Goal: Task Accomplishment & Management: Use online tool/utility

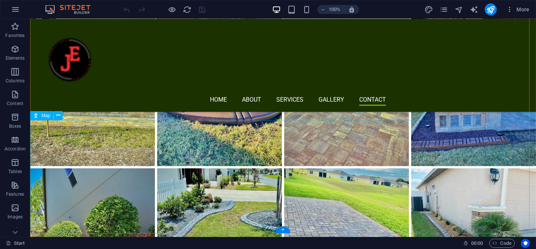
scroll to position [3363, 0]
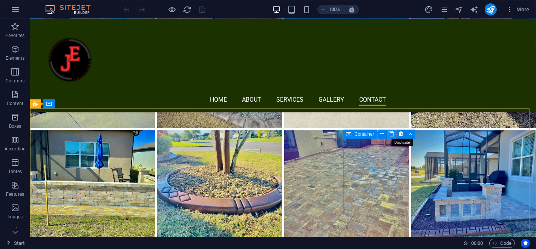
click at [394, 133] on icon at bounding box center [391, 134] width 5 height 8
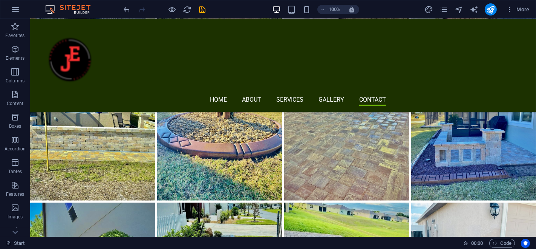
scroll to position [3446, 0]
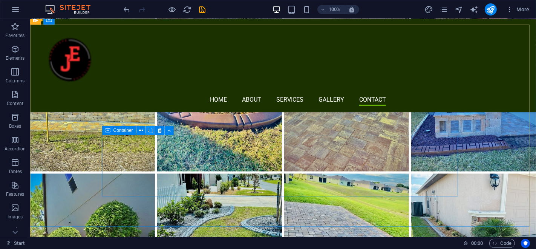
click at [152, 131] on icon at bounding box center [150, 130] width 5 height 8
click at [127, 131] on span "Container" at bounding box center [124, 130] width 20 height 5
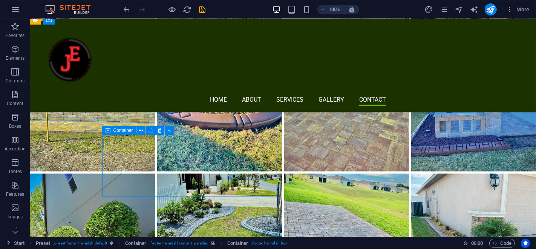
click at [124, 129] on span "Container" at bounding box center [124, 130] width 20 height 5
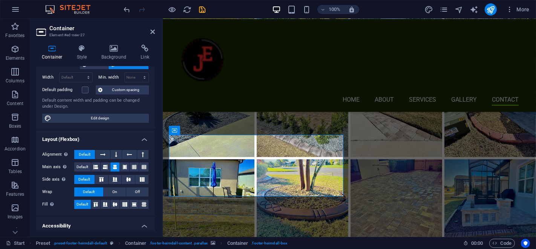
scroll to position [0, 0]
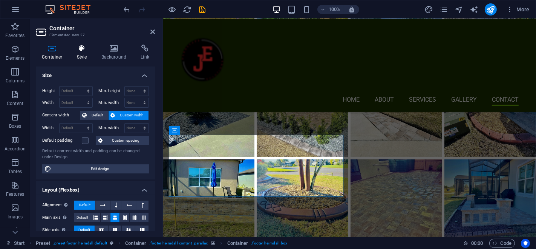
click at [82, 54] on h4 "Style" at bounding box center [83, 53] width 25 height 16
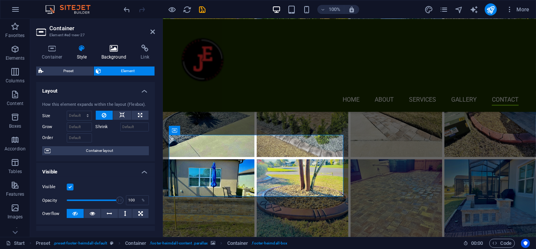
click at [100, 50] on icon at bounding box center [114, 49] width 37 height 8
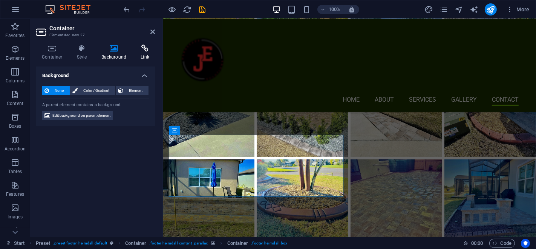
click at [140, 46] on icon at bounding box center [145, 49] width 20 height 8
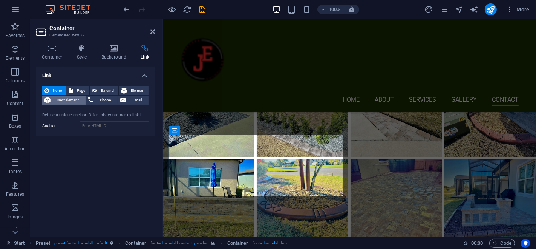
click at [66, 102] on span "Next element" at bounding box center [68, 99] width 31 height 9
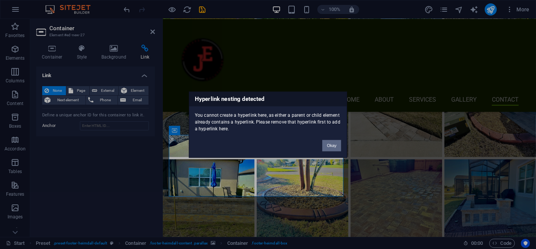
click at [340, 142] on button "Okay" at bounding box center [332, 145] width 19 height 11
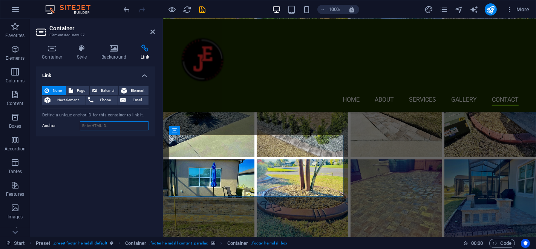
click at [108, 128] on input "Anchor" at bounding box center [114, 125] width 69 height 9
click at [101, 91] on span "External" at bounding box center [108, 90] width 17 height 9
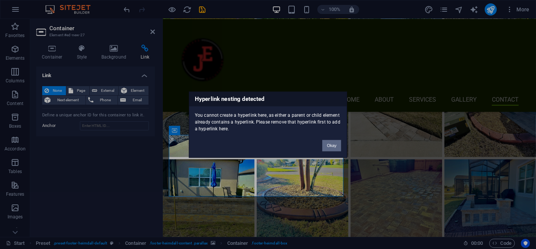
click at [324, 143] on button "Okay" at bounding box center [332, 145] width 19 height 11
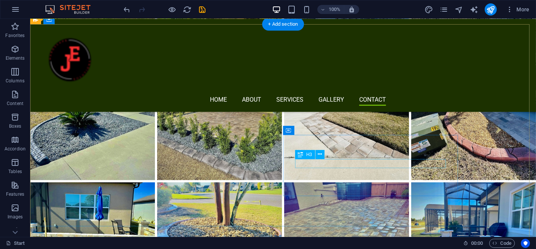
scroll to position [3447, 0]
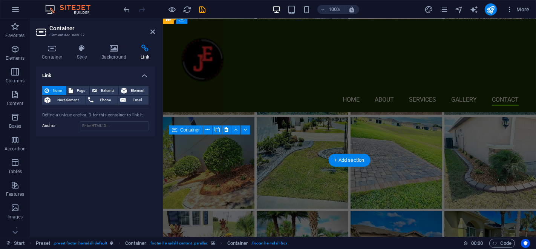
scroll to position [3311, 0]
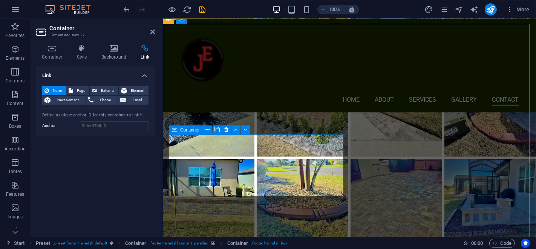
click at [235, 131] on icon at bounding box center [236, 130] width 3 height 8
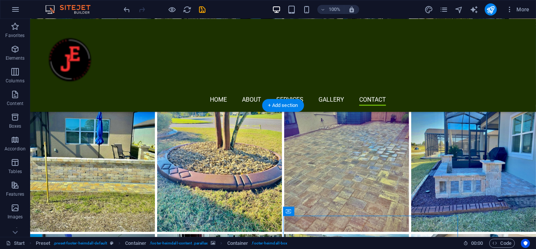
scroll to position [3404, 0]
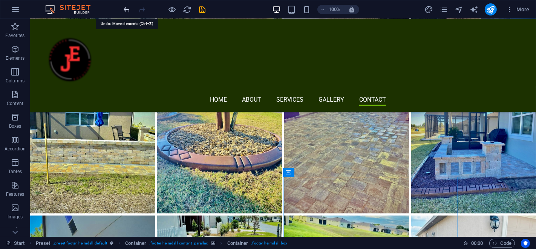
click at [123, 11] on icon "undo" at bounding box center [127, 9] width 9 height 9
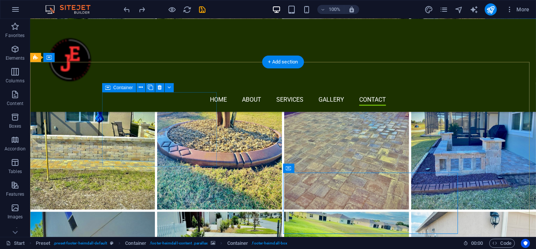
scroll to position [3447, 0]
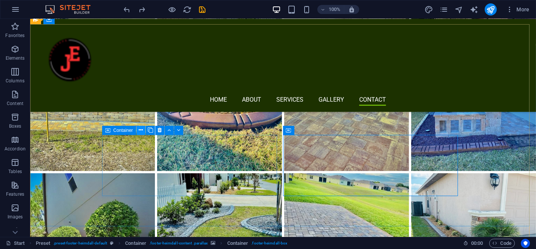
click at [139, 128] on icon at bounding box center [141, 130] width 4 height 8
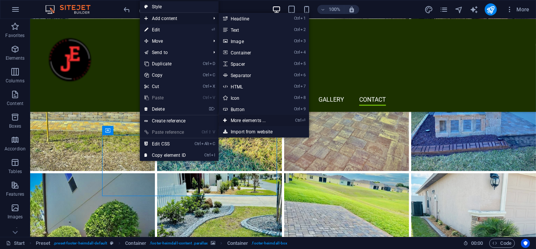
click at [260, 116] on link "Ctrl ⏎ More elements ..." at bounding box center [250, 120] width 62 height 11
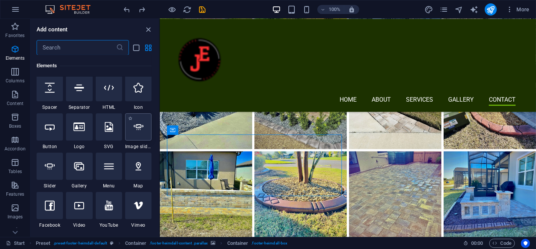
scroll to position [164, 0]
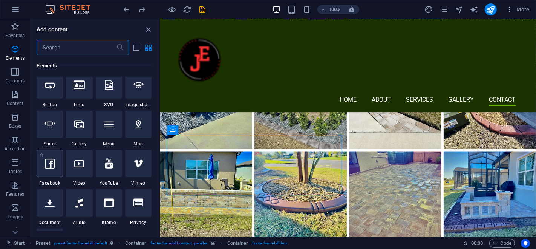
click at [49, 168] on div at bounding box center [50, 163] width 26 height 27
select select "%"
select select "px"
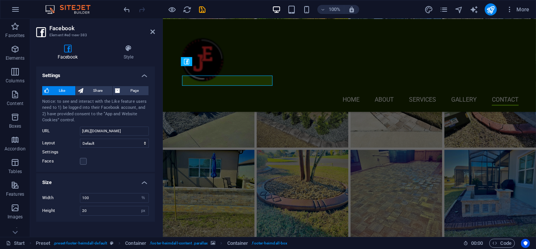
scroll to position [3311, 0]
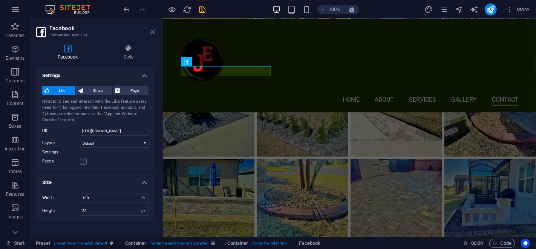
click at [151, 31] on icon at bounding box center [153, 32] width 5 height 6
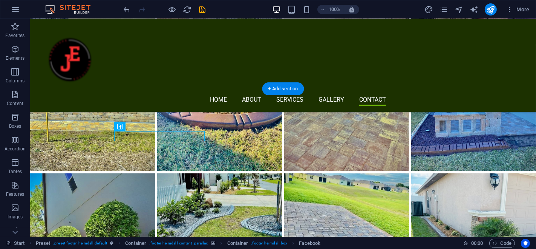
scroll to position [3363, 0]
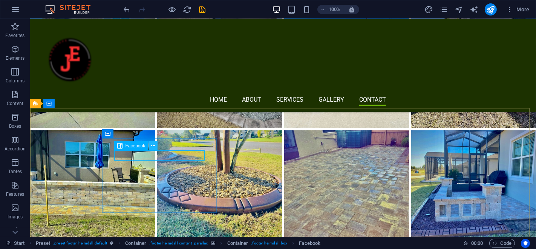
click at [154, 144] on icon at bounding box center [153, 146] width 4 height 8
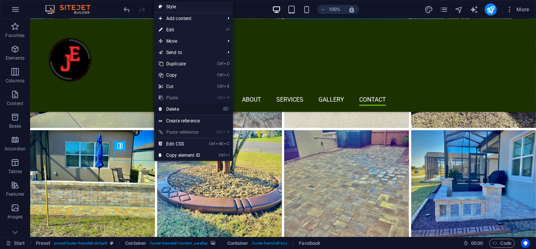
click at [182, 109] on link "⌦ Delete" at bounding box center [179, 108] width 51 height 11
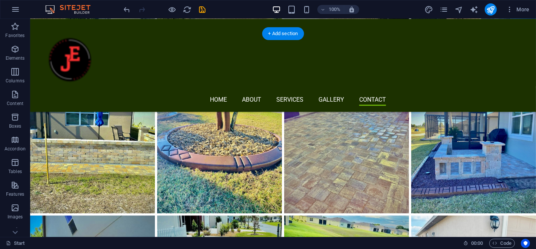
scroll to position [3447, 0]
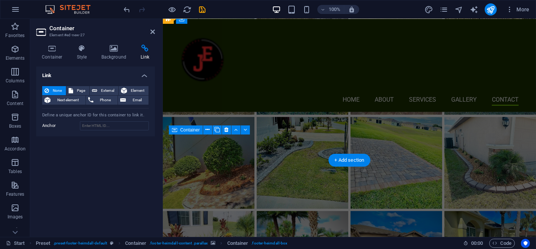
scroll to position [3311, 0]
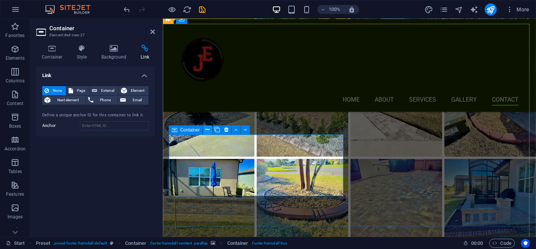
click at [211, 130] on button at bounding box center [207, 129] width 9 height 9
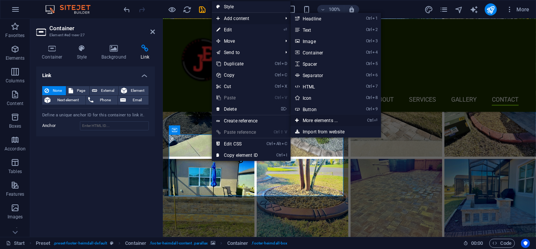
click at [329, 122] on link "Ctrl ⏎ More elements ..." at bounding box center [322, 120] width 62 height 11
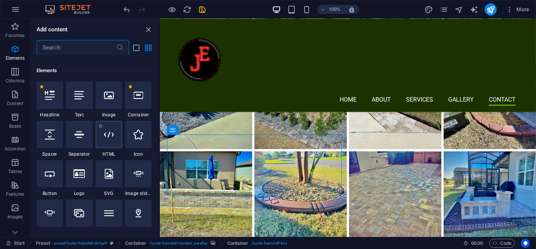
scroll to position [80, 0]
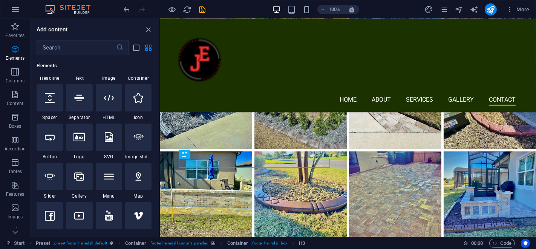
scroll to position [122, 0]
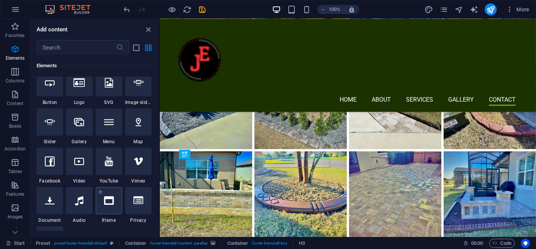
scroll to position [206, 0]
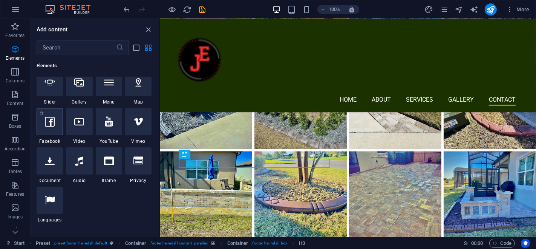
click at [52, 126] on div at bounding box center [50, 121] width 26 height 27
select select "%"
select select "px"
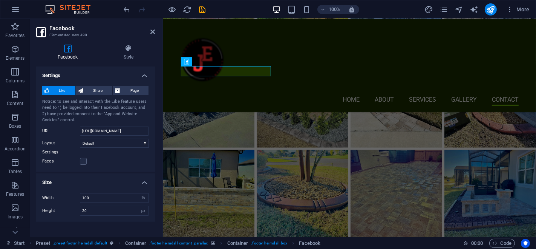
scroll to position [3311, 0]
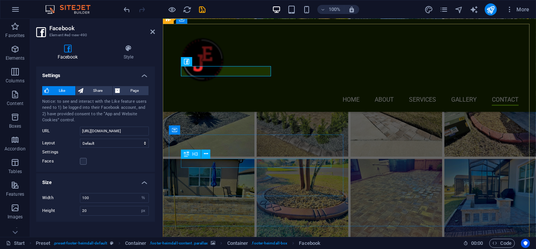
drag, startPoint x: 193, startPoint y: 80, endPoint x: 216, endPoint y: 166, distance: 89.4
drag, startPoint x: 383, startPoint y: 80, endPoint x: 232, endPoint y: 174, distance: 177.7
click at [218, 62] on icon at bounding box center [220, 62] width 4 height 8
click at [186, 63] on icon at bounding box center [186, 61] width 5 height 9
click at [195, 61] on span "Facebook" at bounding box center [202, 61] width 20 height 5
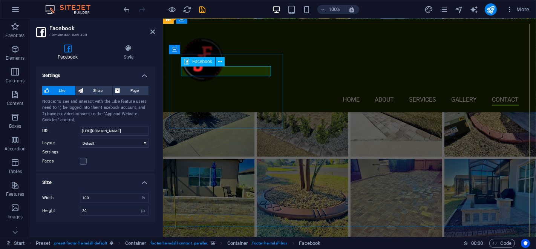
click at [195, 61] on span "Facebook" at bounding box center [202, 61] width 20 height 5
click at [222, 62] on button at bounding box center [220, 61] width 9 height 9
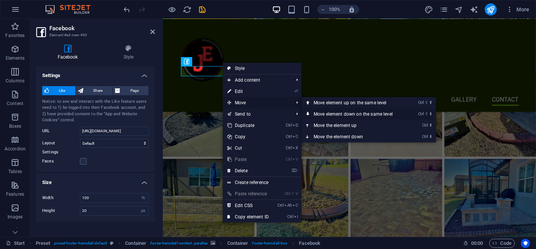
click at [384, 112] on link "Ctrl ⇧ ⬇ Move element down on the same level" at bounding box center [355, 113] width 106 height 11
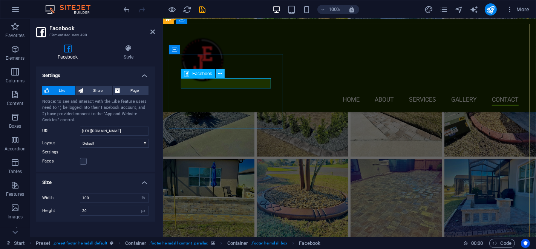
click at [220, 75] on icon at bounding box center [220, 74] width 4 height 8
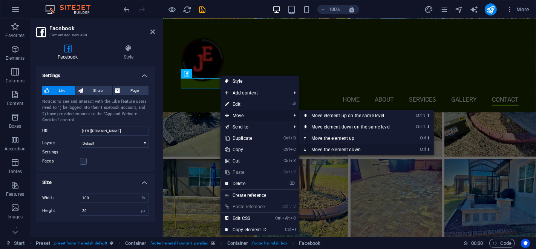
click at [324, 145] on link "Ctrl ⬇ Move the element down" at bounding box center [353, 149] width 106 height 11
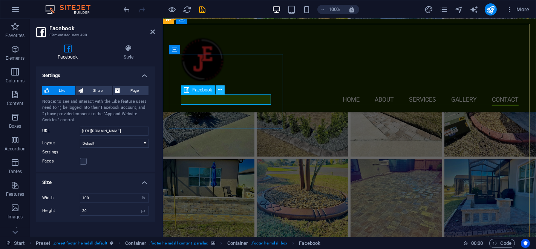
click at [219, 88] on icon at bounding box center [220, 90] width 4 height 8
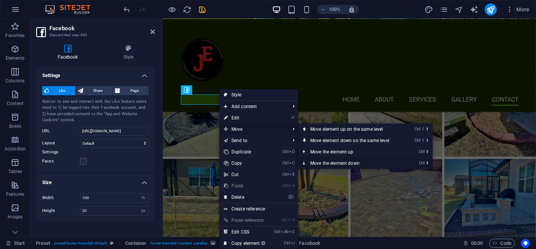
click at [323, 159] on link "Ctrl ⬇ Move the element down" at bounding box center [351, 162] width 106 height 11
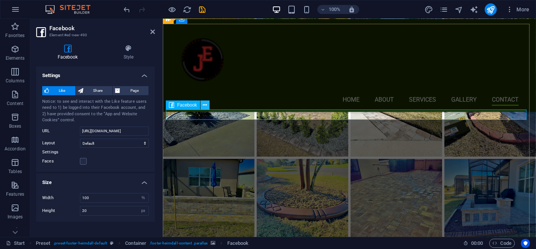
click at [204, 102] on icon at bounding box center [205, 105] width 4 height 8
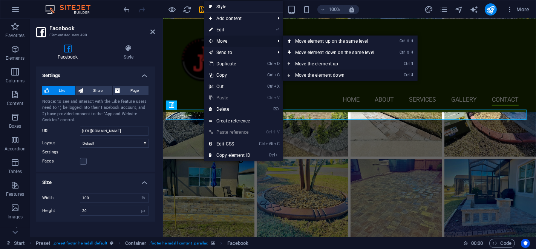
click at [318, 75] on link "Ctrl ⬇ Move the element down" at bounding box center [336, 74] width 106 height 11
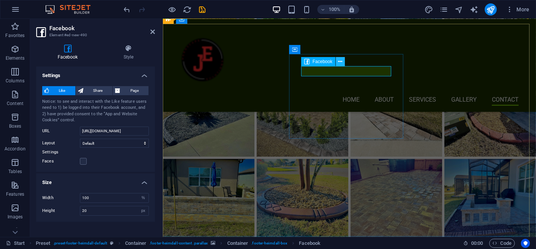
click at [340, 60] on icon at bounding box center [340, 62] width 4 height 8
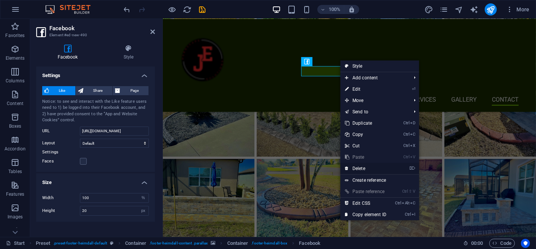
click at [364, 167] on link "⌦ Delete" at bounding box center [366, 168] width 51 height 11
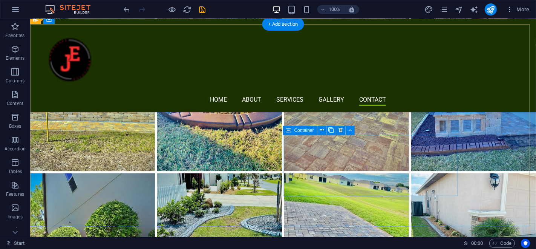
scroll to position [3530, 0]
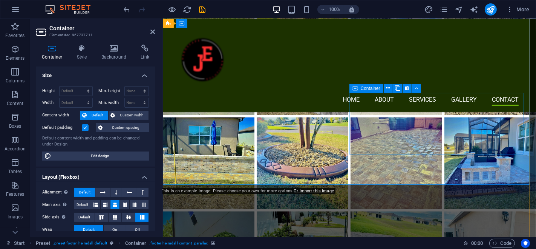
scroll to position [3311, 0]
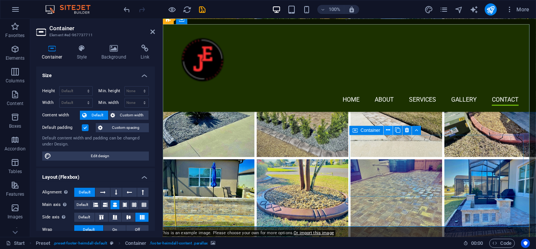
click at [390, 131] on icon at bounding box center [388, 130] width 4 height 8
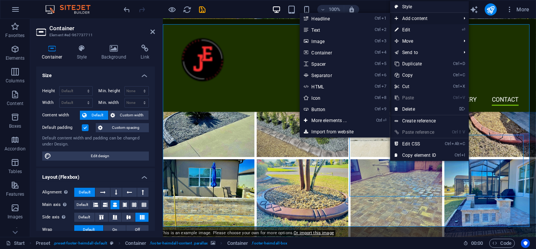
click at [429, 15] on span "Add content" at bounding box center [424, 18] width 68 height 11
click at [341, 120] on link "Ctrl ⏎ More elements ..." at bounding box center [331, 120] width 62 height 11
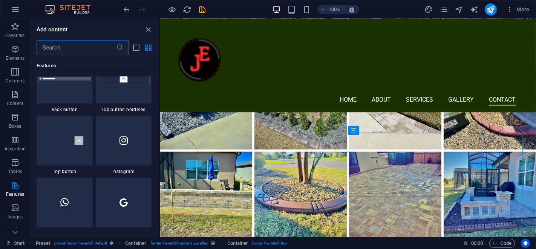
scroll to position [3540, 0]
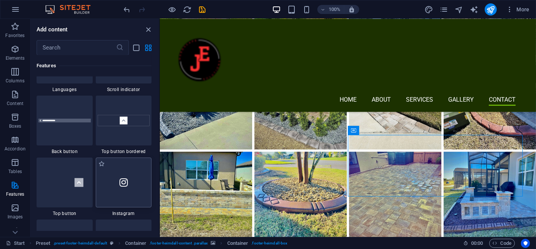
click at [132, 184] on div at bounding box center [124, 182] width 56 height 50
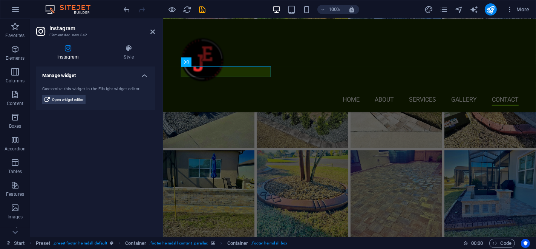
scroll to position [3311, 0]
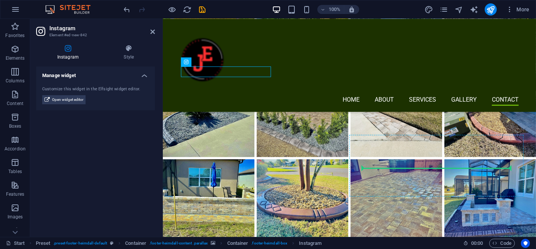
drag, startPoint x: 346, startPoint y: 81, endPoint x: 373, endPoint y: 169, distance: 91.9
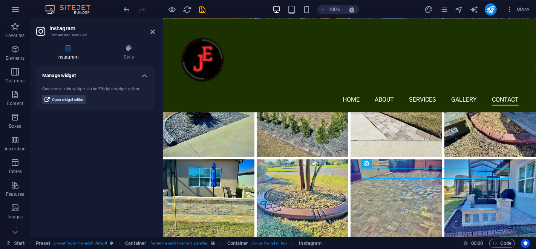
drag, startPoint x: 529, startPoint y: 181, endPoint x: 409, endPoint y: 169, distance: 120.6
drag, startPoint x: 526, startPoint y: 199, endPoint x: 413, endPoint y: 183, distance: 113.9
click at [60, 96] on span "Open widget editor" at bounding box center [67, 99] width 31 height 9
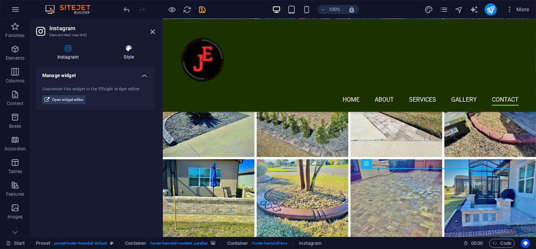
click at [136, 45] on icon at bounding box center [129, 49] width 52 height 8
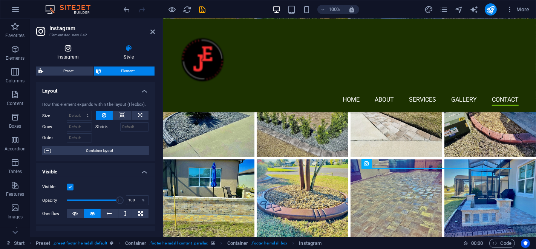
click at [72, 53] on h4 "Instagram" at bounding box center [69, 53] width 67 height 16
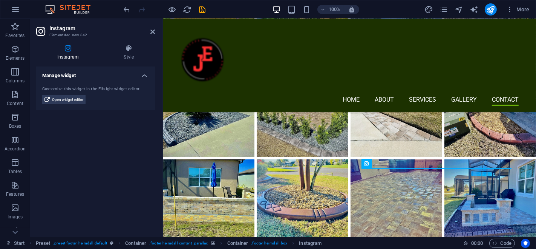
click at [143, 75] on h4 "Manage widget" at bounding box center [95, 73] width 119 height 14
click at [143, 75] on h4 "Manage widget" at bounding box center [95, 75] width 119 height 18
click at [152, 33] on icon at bounding box center [153, 32] width 5 height 6
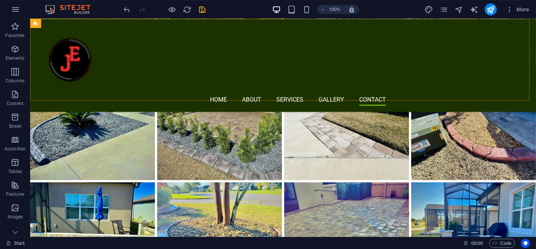
scroll to position [3446, 0]
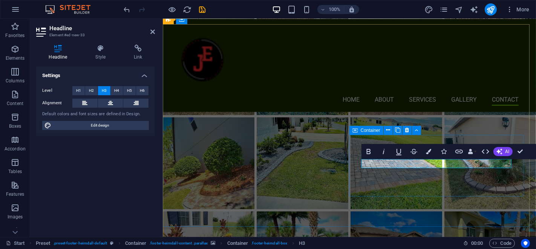
scroll to position [3311, 0]
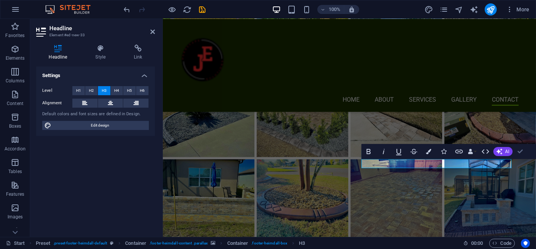
drag, startPoint x: 524, startPoint y: 149, endPoint x: 486, endPoint y: 120, distance: 48.1
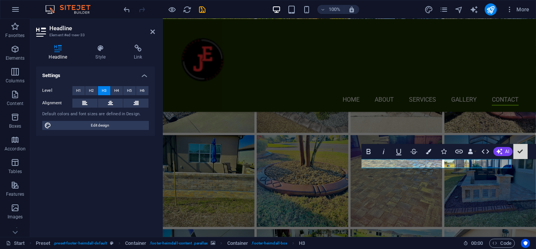
scroll to position [3447, 0]
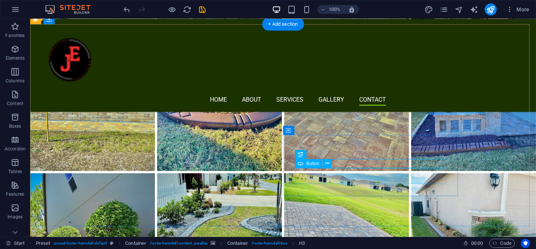
click at [326, 161] on icon at bounding box center [328, 163] width 4 height 8
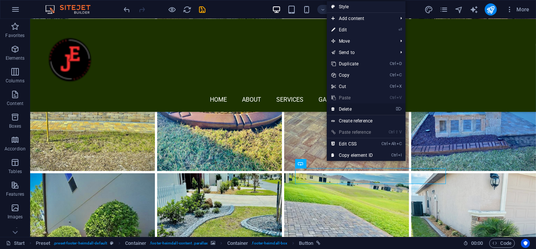
click at [347, 106] on link "⌦ Delete" at bounding box center [352, 108] width 51 height 11
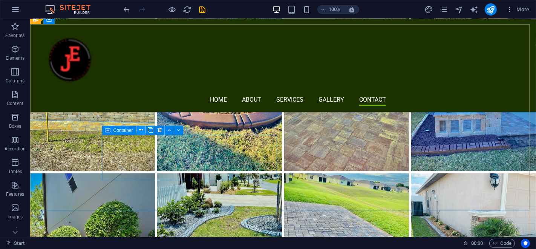
click at [144, 129] on button at bounding box center [141, 130] width 9 height 9
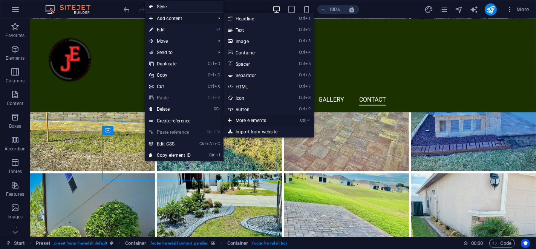
click at [250, 116] on link "Ctrl ⏎ More elements ..." at bounding box center [255, 120] width 62 height 11
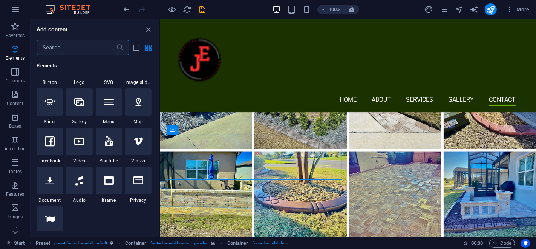
scroll to position [164, 0]
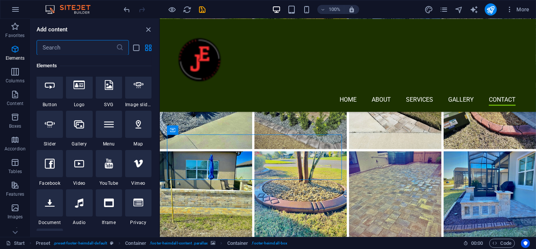
click at [54, 171] on div at bounding box center [50, 163] width 26 height 27
select select "%"
select select "px"
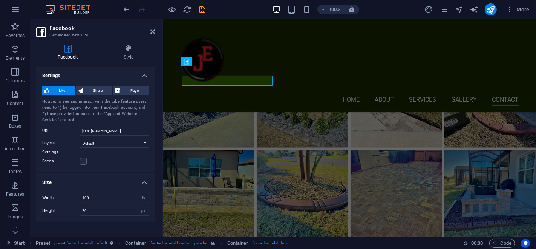
scroll to position [3311, 0]
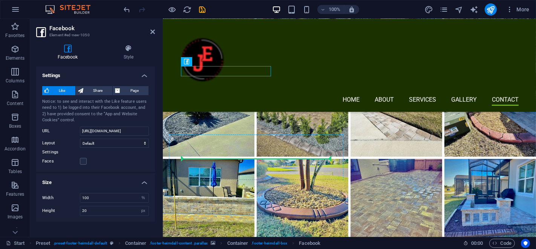
drag, startPoint x: 350, startPoint y: 78, endPoint x: 226, endPoint y: 158, distance: 147.6
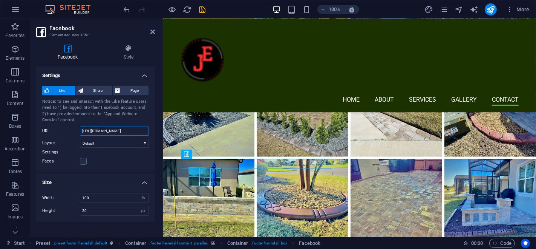
click at [137, 130] on input "[URL][DOMAIN_NAME]" at bounding box center [114, 130] width 69 height 9
click at [120, 130] on input "[URL][DOMAIN_NAME]" at bounding box center [114, 130] width 69 height 9
paste input "profile.php?id=61580422871443"
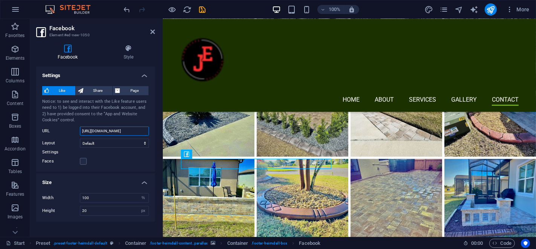
scroll to position [0, 37]
type input "[URL][DOMAIN_NAME]"
click at [132, 143] on select "Default Button Box counter Button counter" at bounding box center [114, 142] width 69 height 9
select select "button"
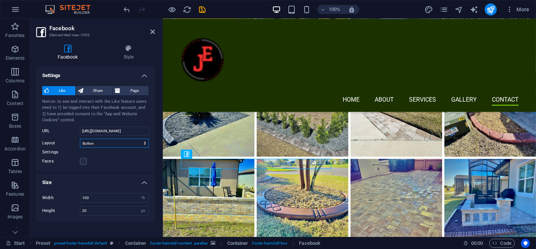
click at [80, 138] on select "Default Button Box counter Button counter" at bounding box center [114, 142] width 69 height 9
click at [137, 143] on select "Default Button Box counter Button counter" at bounding box center [114, 142] width 69 height 9
click at [80, 138] on select "Default Button Box counter Button counter" at bounding box center [114, 142] width 69 height 9
click at [85, 161] on label at bounding box center [83, 161] width 7 height 7
click at [0, 0] on input "Faces" at bounding box center [0, 0] width 0 height 0
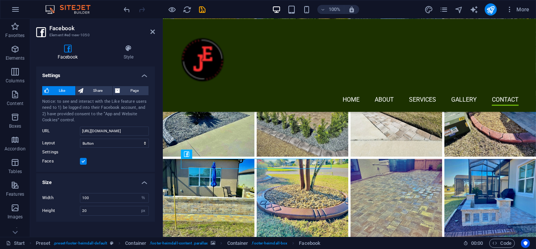
click at [85, 161] on label at bounding box center [83, 161] width 7 height 7
click at [0, 0] on input "Faces" at bounding box center [0, 0] width 0 height 0
click at [133, 90] on span "Page" at bounding box center [135, 90] width 24 height 9
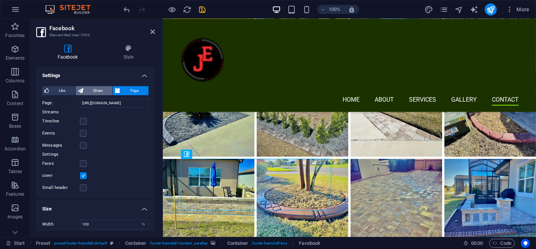
click at [100, 88] on span "Share" at bounding box center [98, 90] width 25 height 9
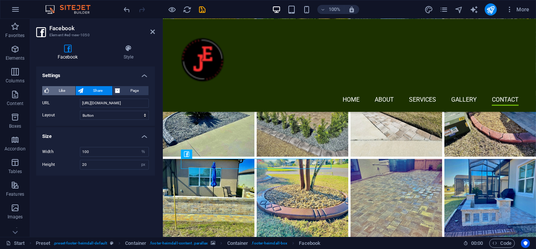
click at [64, 89] on span "Like" at bounding box center [62, 90] width 22 height 9
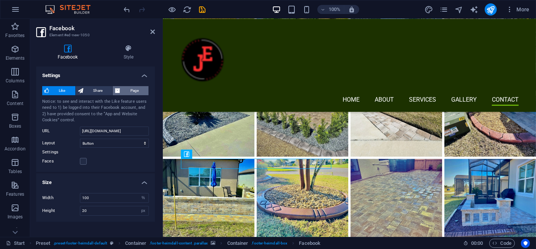
click at [138, 92] on span "Page" at bounding box center [135, 90] width 24 height 9
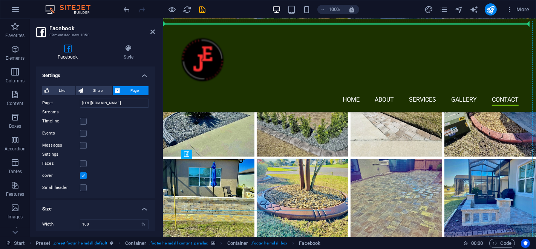
drag, startPoint x: 273, startPoint y: 187, endPoint x: 270, endPoint y: 133, distance: 54.0
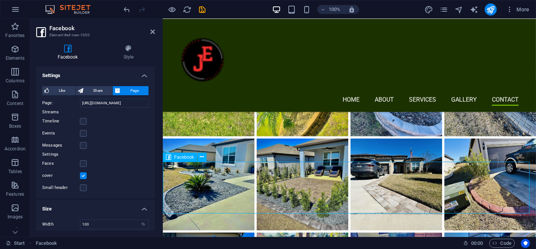
scroll to position [3246, 0]
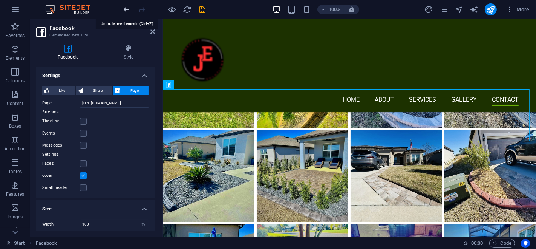
click at [126, 11] on icon "undo" at bounding box center [127, 9] width 9 height 9
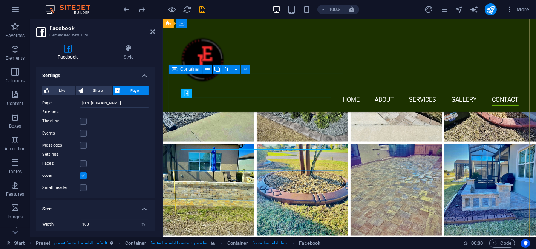
scroll to position [3371, 0]
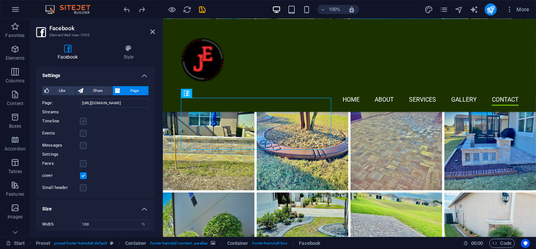
click at [82, 120] on label at bounding box center [83, 121] width 7 height 7
click at [0, 0] on input "Timeline" at bounding box center [0, 0] width 0 height 0
click at [81, 121] on label at bounding box center [83, 121] width 7 height 7
click at [0, 0] on input "Timeline" at bounding box center [0, 0] width 0 height 0
click at [85, 132] on label at bounding box center [83, 133] width 7 height 7
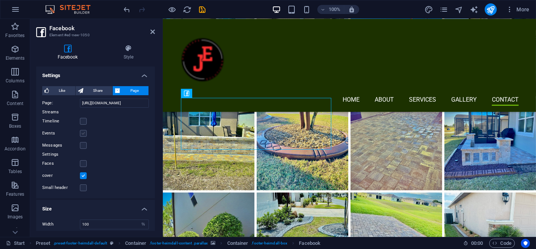
click at [0, 0] on input "Events" at bounding box center [0, 0] width 0 height 0
click at [85, 132] on label at bounding box center [83, 133] width 7 height 7
click at [0, 0] on input "Events" at bounding box center [0, 0] width 0 height 0
click at [81, 145] on label at bounding box center [83, 145] width 7 height 7
click at [0, 0] on input "Messages" at bounding box center [0, 0] width 0 height 0
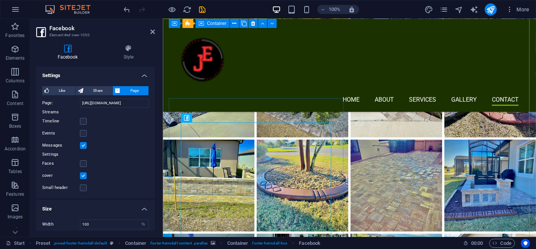
scroll to position [3329, 0]
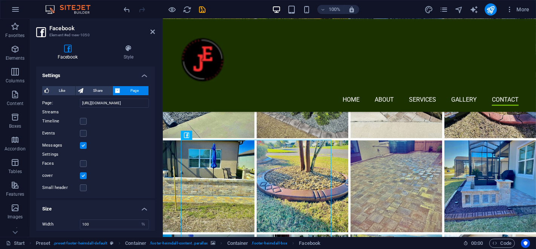
click at [83, 145] on label at bounding box center [83, 145] width 7 height 7
click at [0, 0] on input "Messages" at bounding box center [0, 0] width 0 height 0
click at [86, 162] on label at bounding box center [83, 163] width 7 height 7
click at [0, 0] on input "Faces" at bounding box center [0, 0] width 0 height 0
click at [84, 162] on label at bounding box center [83, 163] width 7 height 7
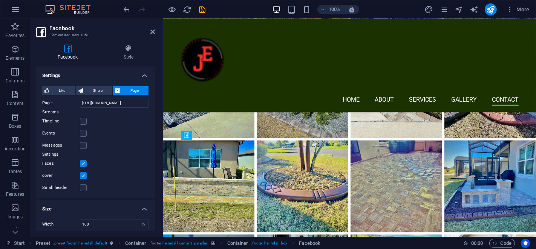
click at [0, 0] on input "Faces" at bounding box center [0, 0] width 0 height 0
click at [85, 173] on label at bounding box center [83, 175] width 7 height 7
click at [0, 0] on input "cover" at bounding box center [0, 0] width 0 height 0
click at [85, 173] on label at bounding box center [83, 175] width 7 height 7
click at [0, 0] on input "cover" at bounding box center [0, 0] width 0 height 0
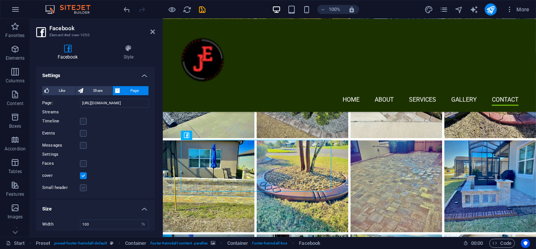
click at [82, 187] on label at bounding box center [83, 187] width 7 height 7
click at [0, 0] on input "Small header" at bounding box center [0, 0] width 0 height 0
click at [83, 187] on label at bounding box center [83, 187] width 7 height 7
click at [0, 0] on input "Small header" at bounding box center [0, 0] width 0 height 0
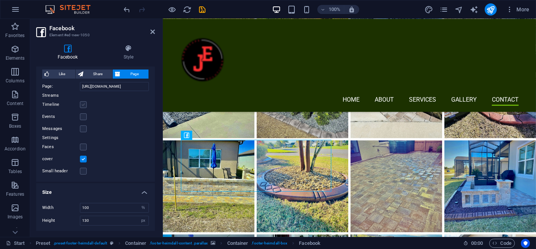
click at [84, 105] on label at bounding box center [83, 104] width 7 height 7
click at [0, 0] on input "Timeline" at bounding box center [0, 0] width 0 height 0
click at [129, 219] on input "500" at bounding box center [114, 220] width 68 height 9
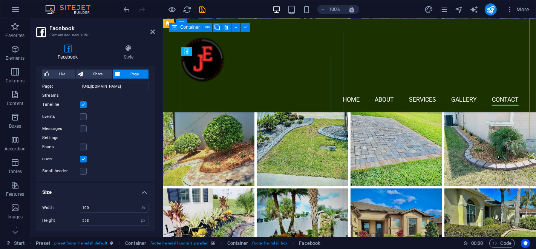
scroll to position [3497, 0]
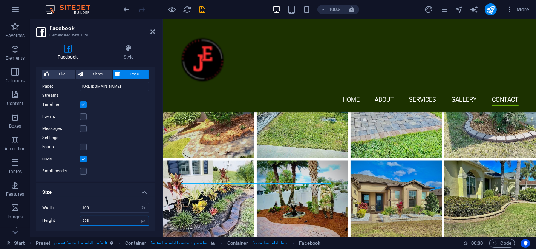
click at [100, 221] on input "553" at bounding box center [114, 220] width 68 height 9
type input "5"
click at [100, 221] on input "1000" at bounding box center [114, 220] width 68 height 9
type input "1"
type input "400"
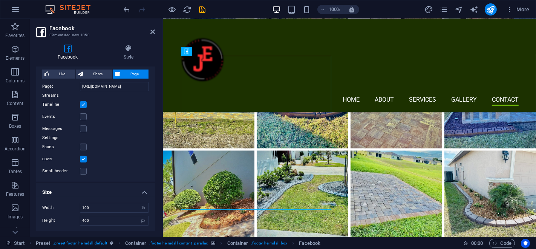
scroll to position [0, 0]
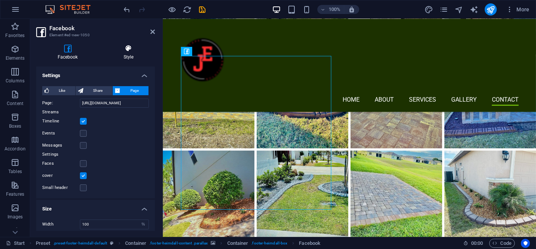
click at [140, 49] on icon at bounding box center [128, 49] width 53 height 8
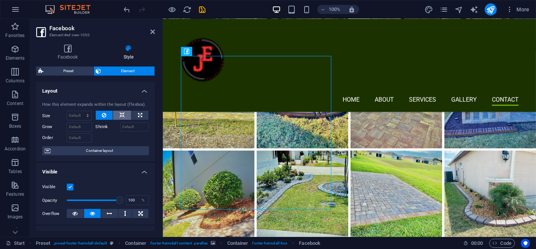
click at [120, 112] on icon at bounding box center [122, 115] width 5 height 9
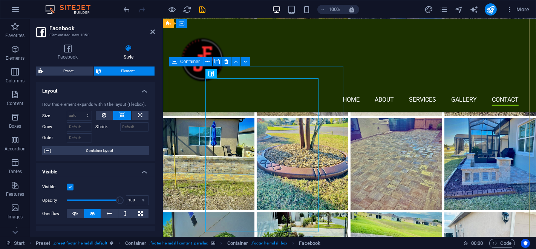
scroll to position [3329, 0]
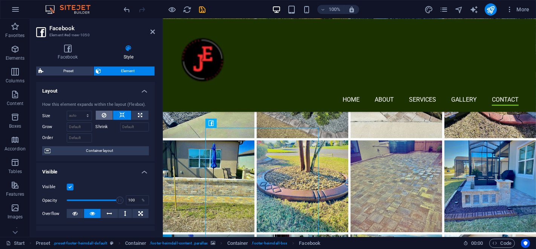
click at [100, 112] on button at bounding box center [104, 115] width 17 height 9
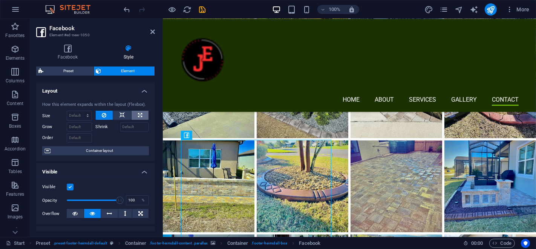
click at [140, 117] on icon at bounding box center [140, 115] width 4 height 9
type input "100"
select select "%"
click at [125, 117] on button at bounding box center [122, 115] width 18 height 9
select select "DISABLED_OPTION_VALUE"
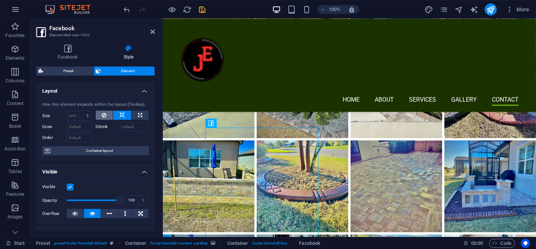
click at [109, 116] on button at bounding box center [104, 115] width 17 height 9
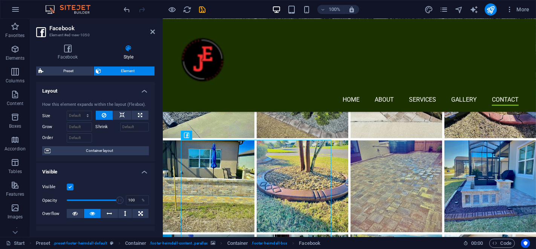
scroll to position [84, 0]
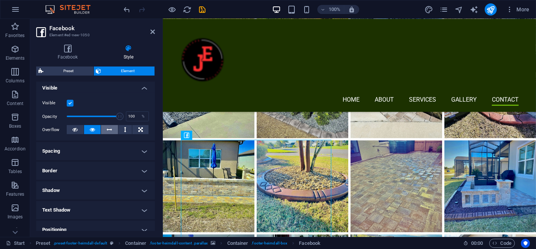
click at [111, 128] on icon at bounding box center [109, 129] width 5 height 9
click at [97, 129] on button at bounding box center [92, 129] width 17 height 9
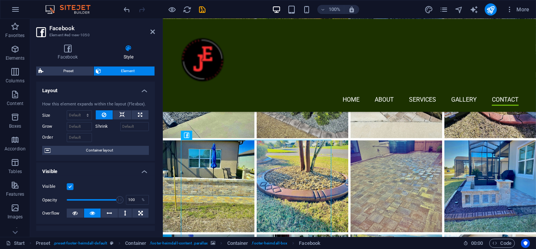
scroll to position [0, 0]
click at [152, 35] on header "Facebook Element #ed-new-1050" at bounding box center [95, 29] width 119 height 20
click at [154, 32] on icon at bounding box center [153, 32] width 5 height 6
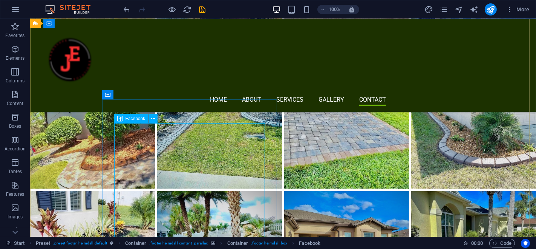
scroll to position [3472, 0]
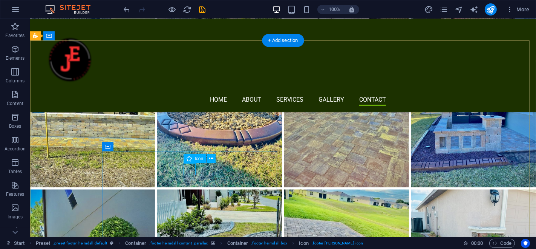
click at [210, 157] on icon at bounding box center [211, 158] width 4 height 8
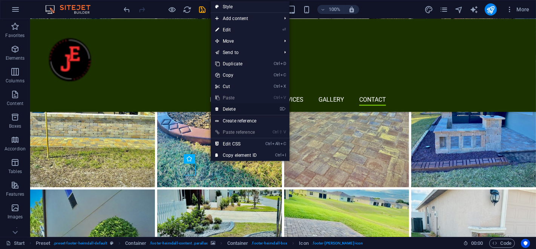
click at [247, 109] on link "⌦ Delete" at bounding box center [236, 108] width 51 height 11
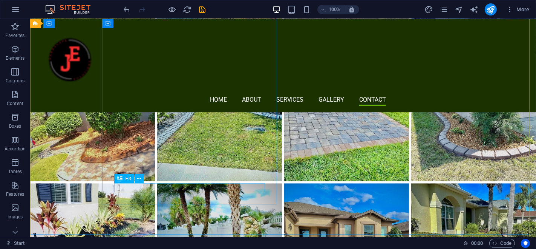
scroll to position [3598, 0]
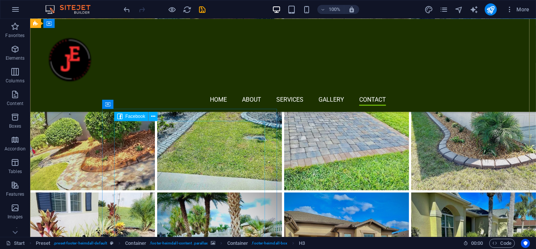
scroll to position [3556, 0]
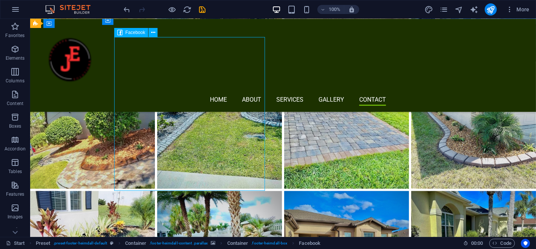
drag, startPoint x: 255, startPoint y: 189, endPoint x: 236, endPoint y: 189, distance: 19.6
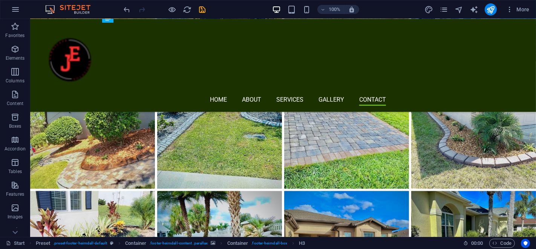
scroll to position [3558, 0]
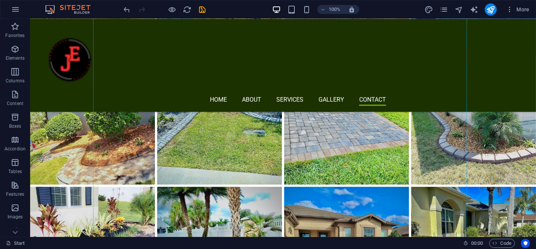
drag, startPoint x: 152, startPoint y: 205, endPoint x: 136, endPoint y: 200, distance: 17.4
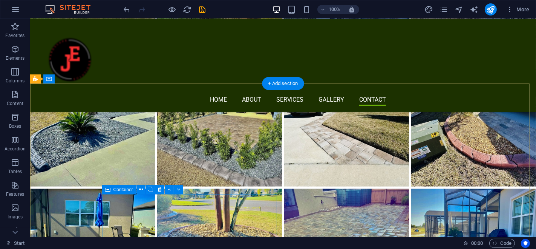
scroll to position [3388, 0]
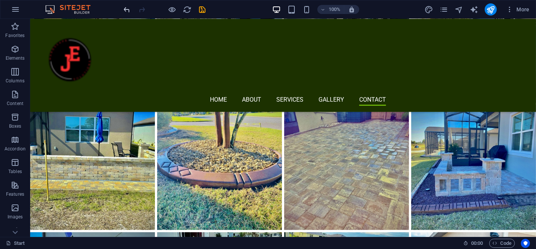
click at [126, 13] on icon "undo" at bounding box center [127, 9] width 9 height 9
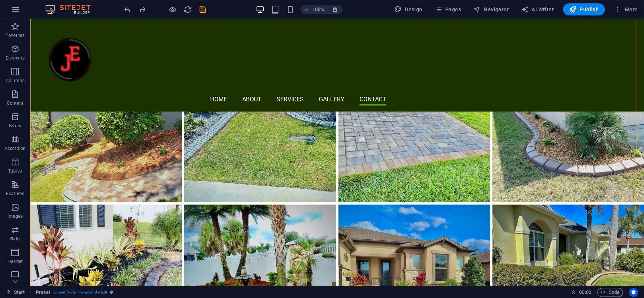
scroll to position [3761, 0]
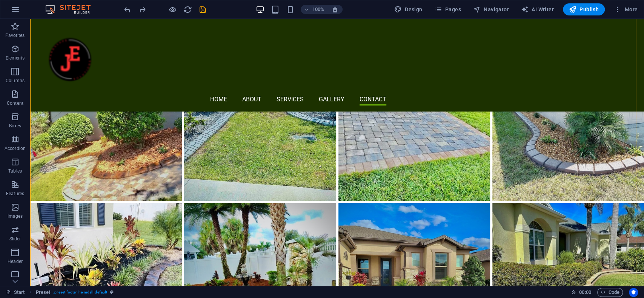
drag, startPoint x: 211, startPoint y: 284, endPoint x: 181, endPoint y: 234, distance: 58.9
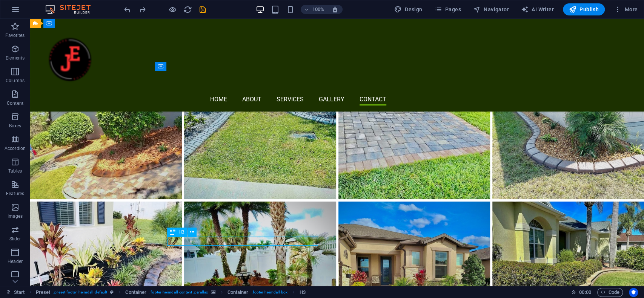
scroll to position [3774, 0]
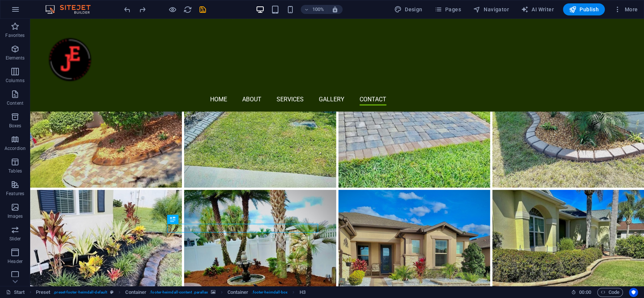
drag, startPoint x: 177, startPoint y: 232, endPoint x: 178, endPoint y: 220, distance: 12.5
click at [177, 218] on div "H3" at bounding box center [172, 219] width 11 height 9
click at [172, 219] on icon at bounding box center [172, 219] width 5 height 9
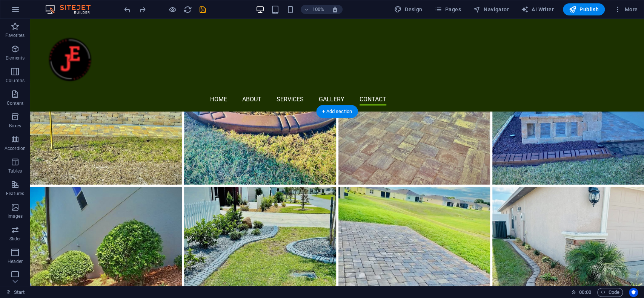
scroll to position [3643, 0]
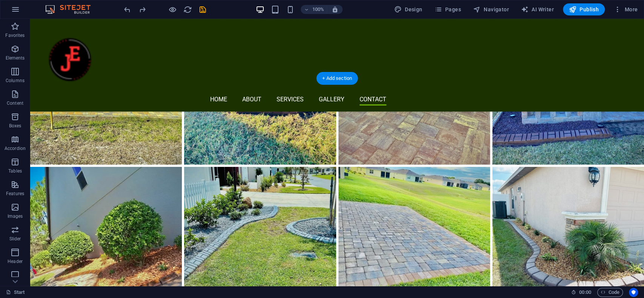
drag, startPoint x: 202, startPoint y: 237, endPoint x: 202, endPoint y: 203, distance: 34.0
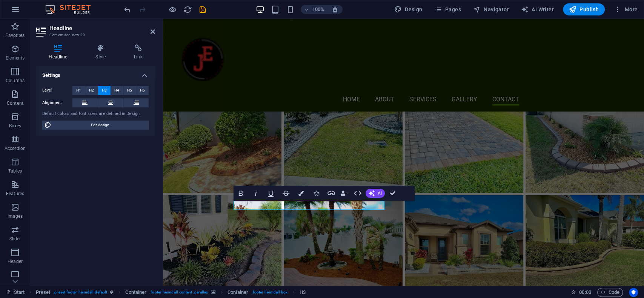
scroll to position [3361, 0]
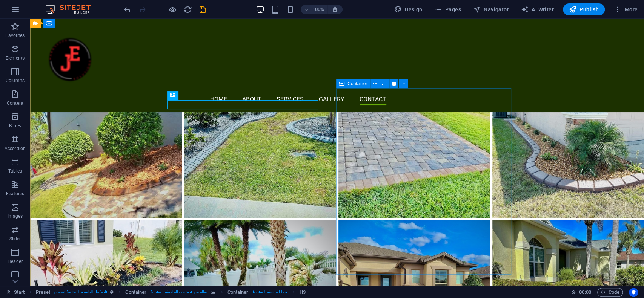
scroll to position [3693, 0]
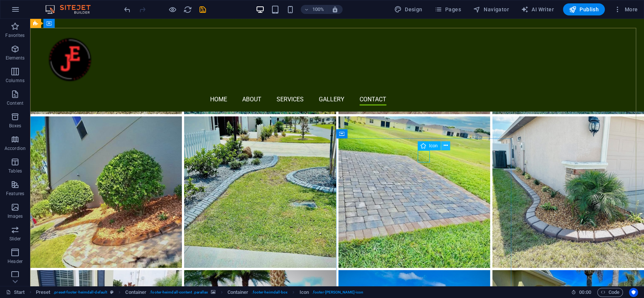
click at [446, 146] on icon at bounding box center [445, 146] width 4 height 8
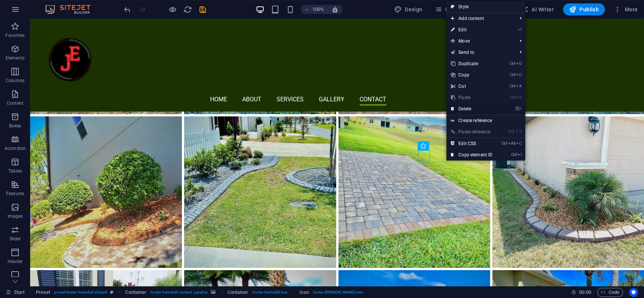
click at [472, 104] on link "⌦ Delete" at bounding box center [471, 108] width 51 height 11
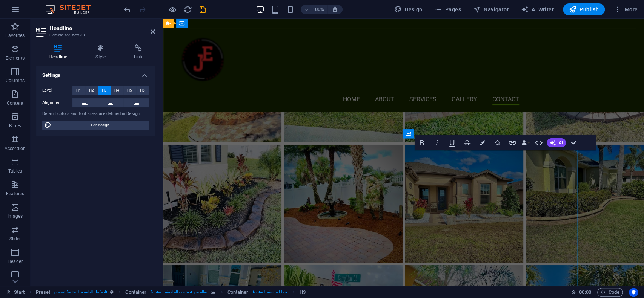
scroll to position [3412, 0]
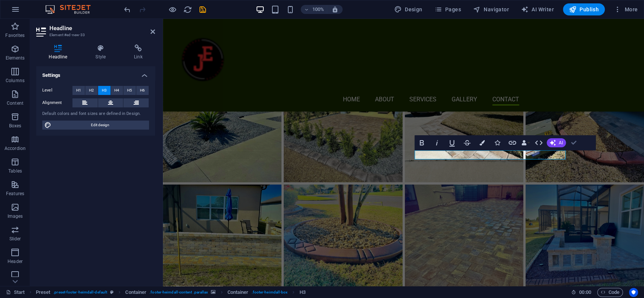
drag, startPoint x: 576, startPoint y: 141, endPoint x: 545, endPoint y: 121, distance: 36.8
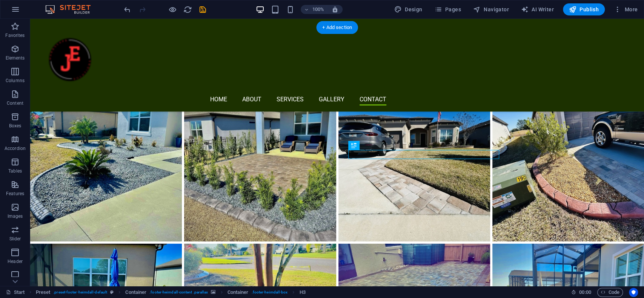
scroll to position [3694, 0]
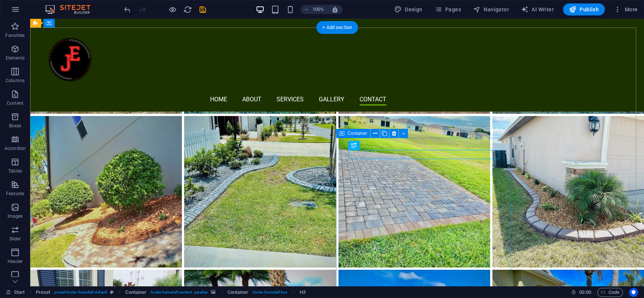
click at [375, 132] on icon at bounding box center [375, 134] width 4 height 8
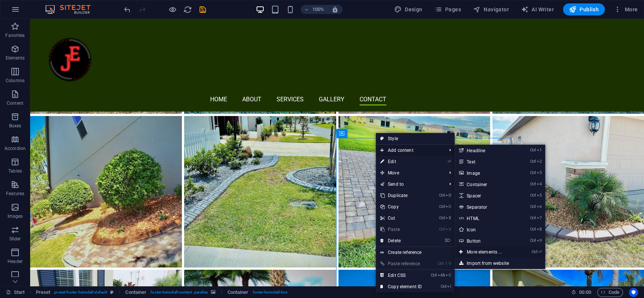
click at [493, 248] on link "Ctrl ⏎ More elements ..." at bounding box center [486, 252] width 62 height 11
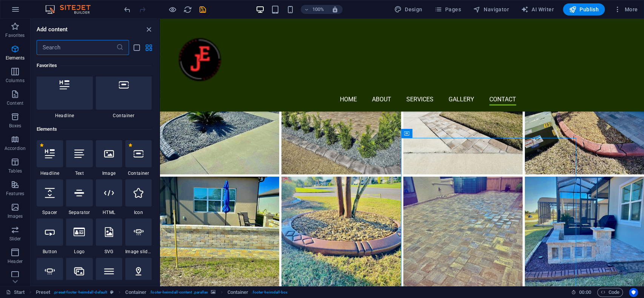
scroll to position [80, 0]
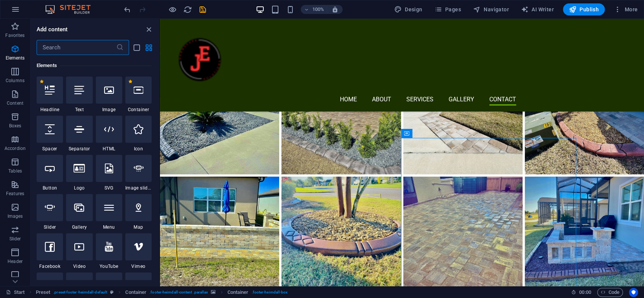
click at [77, 40] on input "text" at bounding box center [77, 47] width 80 height 15
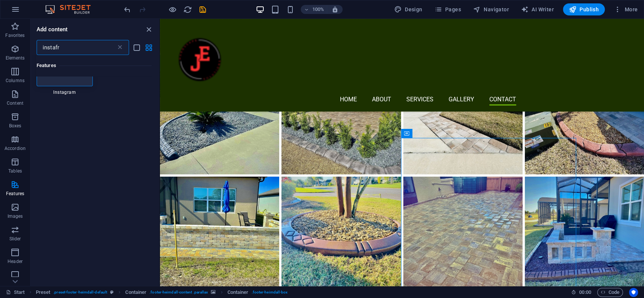
scroll to position [0, 0]
type input "inst"
click at [77, 122] on div at bounding box center [65, 102] width 56 height 50
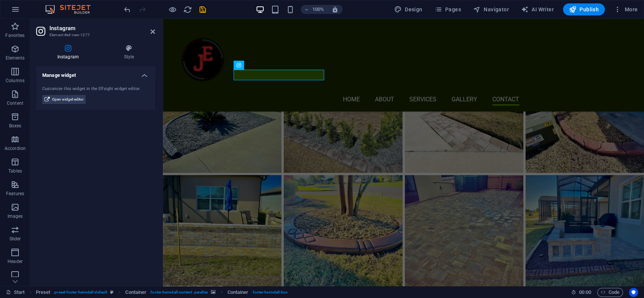
scroll to position [3412, 0]
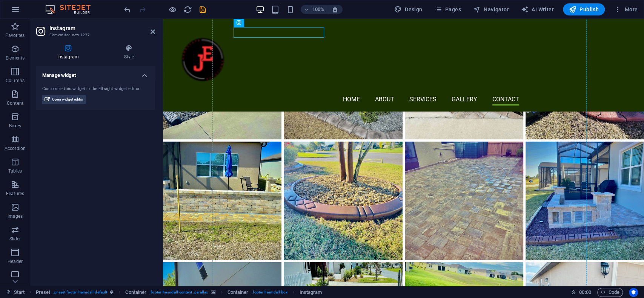
drag, startPoint x: 404, startPoint y: 84, endPoint x: 456, endPoint y: 151, distance: 84.9
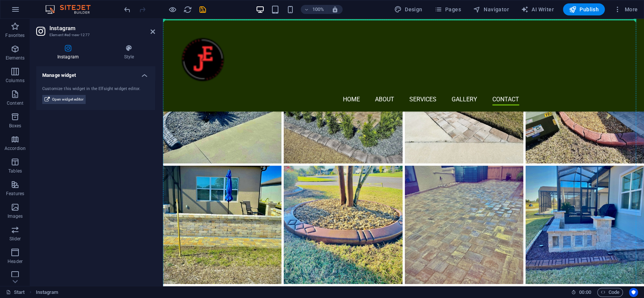
scroll to position [3447, 0]
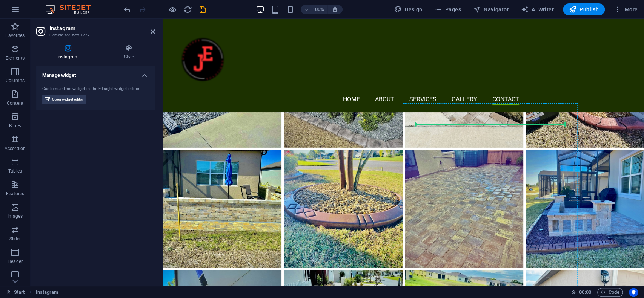
drag, startPoint x: 189, startPoint y: 164, endPoint x: 513, endPoint y: 120, distance: 326.7
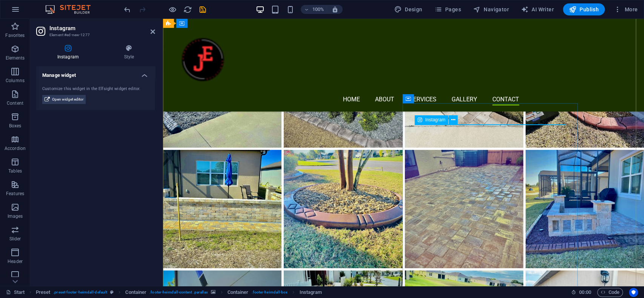
click at [423, 121] on div "Instagram" at bounding box center [432, 119] width 34 height 9
click at [78, 98] on span "Open widget editor" at bounding box center [67, 99] width 31 height 9
click at [83, 98] on span "Open widget editor" at bounding box center [67, 99] width 31 height 9
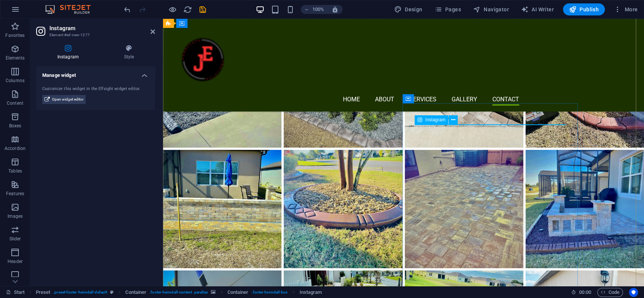
click at [142, 78] on h4 "Manage widget" at bounding box center [95, 73] width 119 height 14
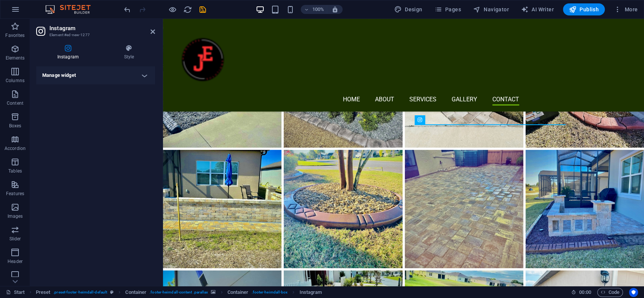
click at [142, 75] on h4 "Manage widget" at bounding box center [95, 75] width 119 height 18
click at [54, 100] on span "Open widget editor" at bounding box center [67, 99] width 31 height 9
click at [361, 248] on div "Start Preset . preset-footer-heimdall-default Container . footer-heimdall-conte…" at bounding box center [285, 292] width 559 height 9
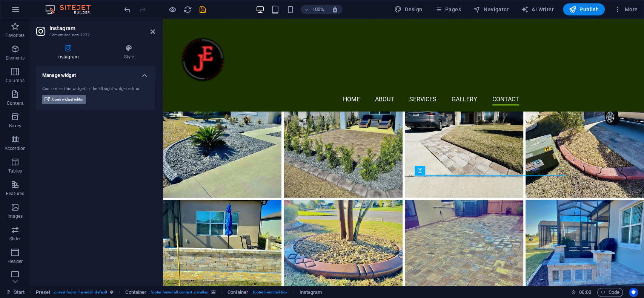
click at [57, 101] on span "Open widget editor" at bounding box center [67, 99] width 31 height 9
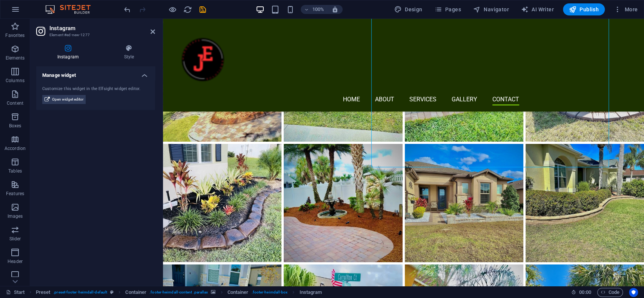
scroll to position [3698, 0]
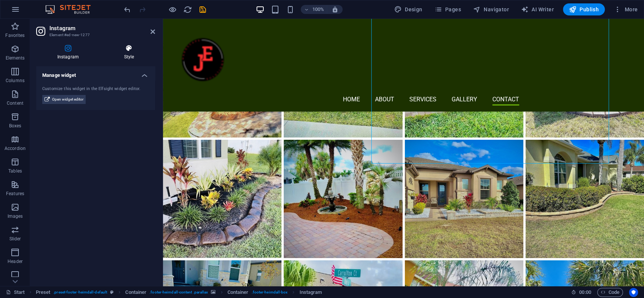
click at [127, 54] on h4 "Style" at bounding box center [129, 53] width 52 height 16
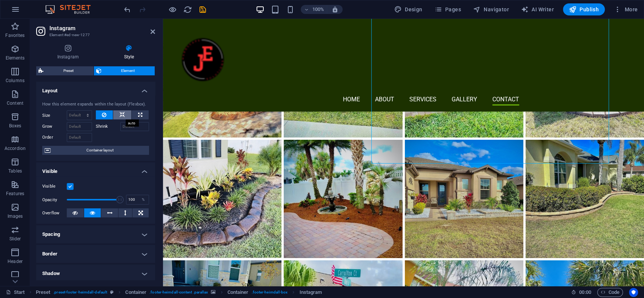
click at [121, 113] on icon at bounding box center [122, 115] width 5 height 9
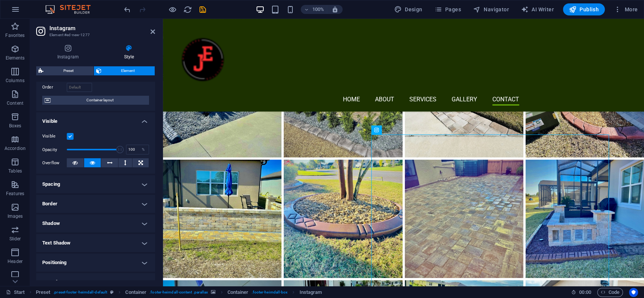
scroll to position [0, 0]
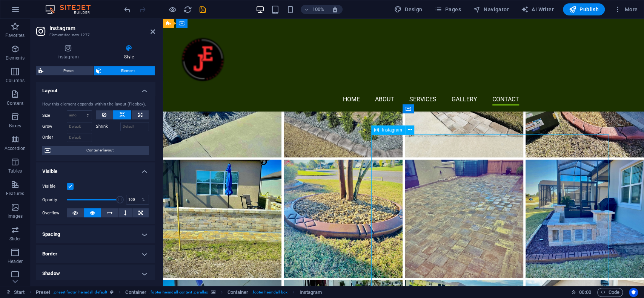
drag, startPoint x: 459, startPoint y: 184, endPoint x: 438, endPoint y: 184, distance: 21.5
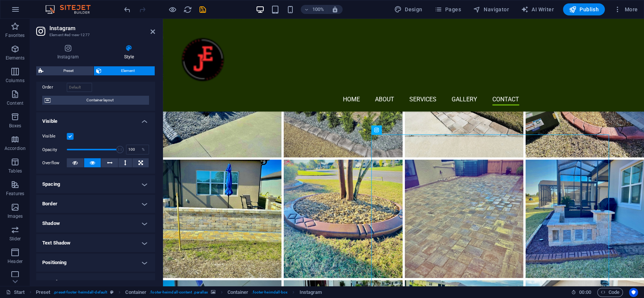
click at [108, 187] on h4 "Spacing" at bounding box center [95, 184] width 119 height 18
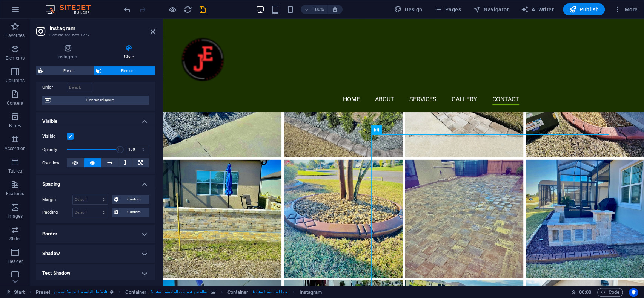
click at [98, 229] on h4 "Border" at bounding box center [95, 234] width 119 height 18
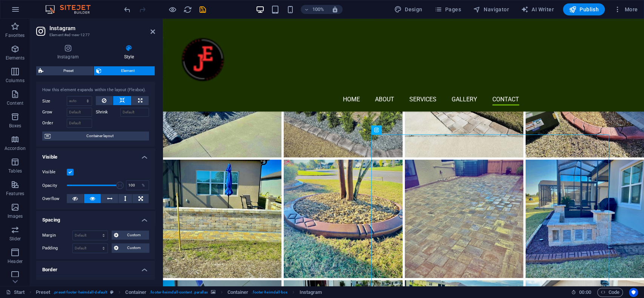
scroll to position [0, 0]
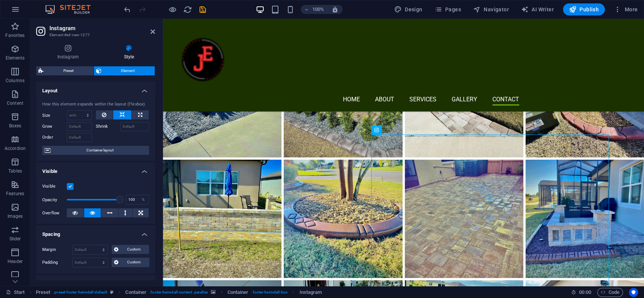
click at [73, 186] on label at bounding box center [70, 186] width 7 height 7
click at [0, 0] on input "Visible" at bounding box center [0, 0] width 0 height 0
click at [72, 186] on label at bounding box center [70, 186] width 7 height 7
click at [0, 0] on input "Visible" at bounding box center [0, 0] width 0 height 0
click at [101, 112] on button at bounding box center [104, 115] width 17 height 9
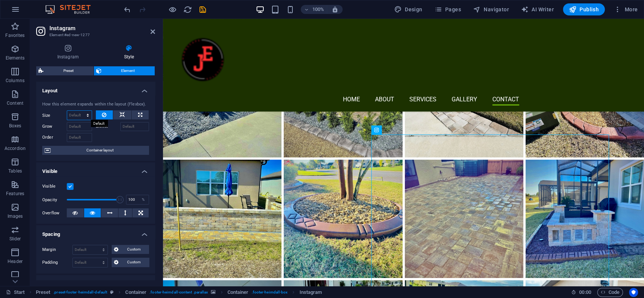
click at [91, 114] on select "Default auto px % 1/1 1/2 1/3 1/4 1/5 1/6 1/7 1/8 1/9 1/10" at bounding box center [79, 115] width 25 height 9
click at [67, 111] on select "Default auto px % 1/1 1/2 1/3 1/4 1/5 1/6 1/7 1/8 1/9 1/10" at bounding box center [79, 115] width 25 height 9
select select "DISABLED_OPTION_VALUE"
click at [85, 129] on input "Grow" at bounding box center [79, 126] width 25 height 9
click at [81, 151] on span "Container layout" at bounding box center [100, 150] width 94 height 9
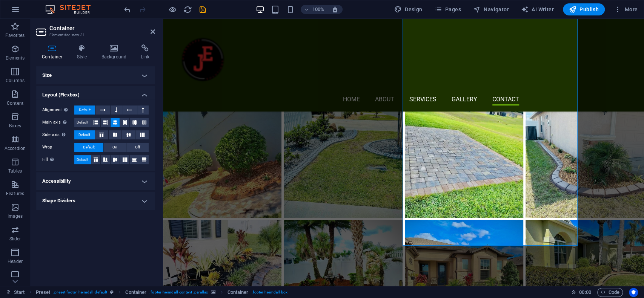
scroll to position [3567, 0]
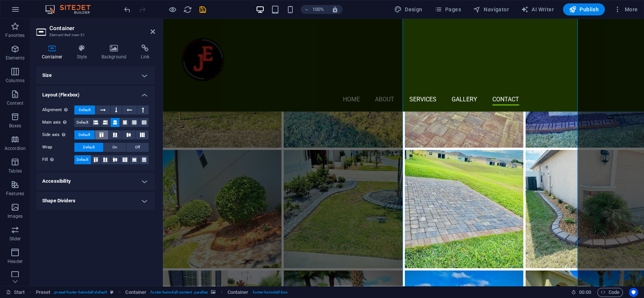
click at [103, 137] on icon at bounding box center [101, 135] width 9 height 5
click at [84, 136] on span "Default" at bounding box center [84, 135] width 12 height 9
click at [128, 175] on h4 "Accessibility" at bounding box center [95, 181] width 119 height 18
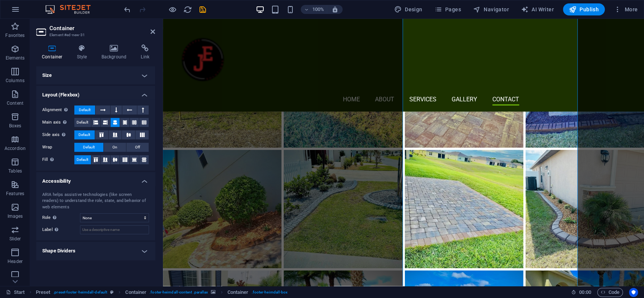
click at [128, 175] on h4 "Accessibility" at bounding box center [95, 179] width 119 height 14
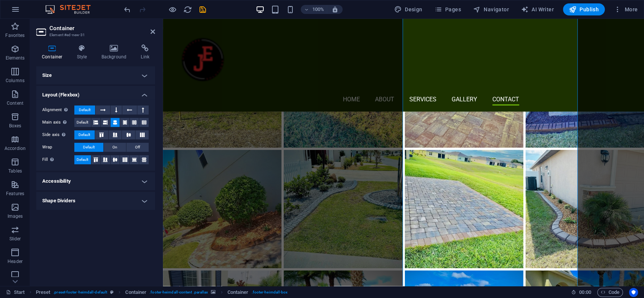
click at [135, 209] on h4 "Shape Dividers" at bounding box center [95, 201] width 119 height 18
click at [137, 202] on h4 "Shape Dividers" at bounding box center [95, 199] width 119 height 14
click at [84, 52] on h4 "Style" at bounding box center [83, 53] width 25 height 16
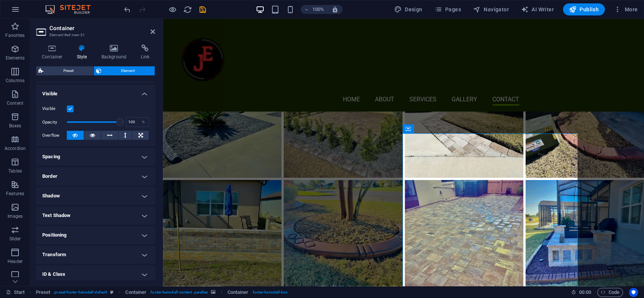
scroll to position [70, 0]
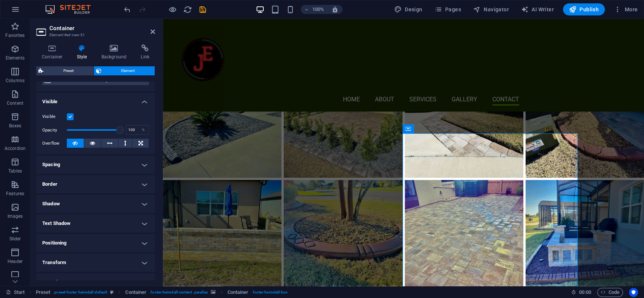
click at [129, 161] on h4 "Spacing" at bounding box center [95, 165] width 119 height 18
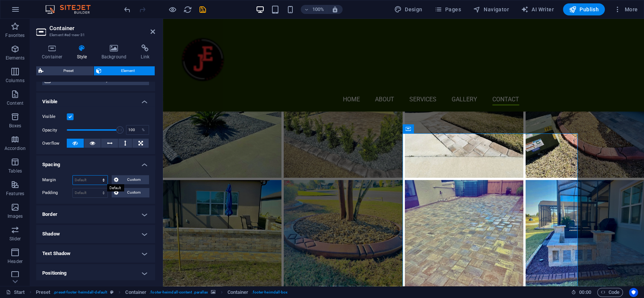
click at [101, 180] on select "Default auto px % rem vw vh Custom" at bounding box center [90, 180] width 35 height 9
select select "px"
click at [96, 176] on select "Default auto px % rem vw vh Custom" at bounding box center [90, 180] width 35 height 9
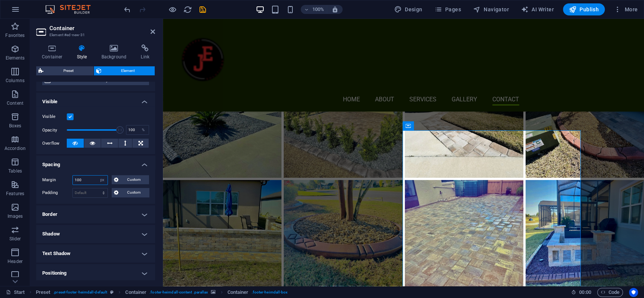
type input "100"
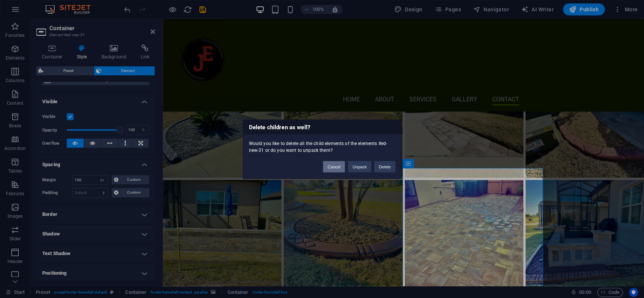
click at [342, 167] on button "Cancel" at bounding box center [334, 166] width 22 height 11
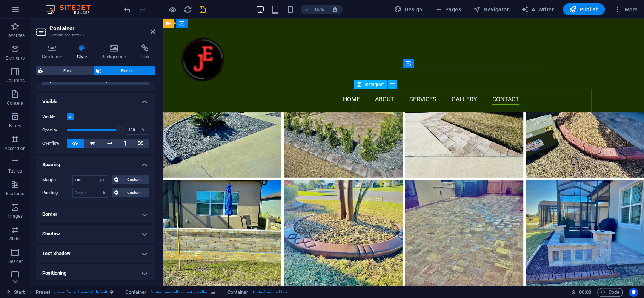
scroll to position [3517, 0]
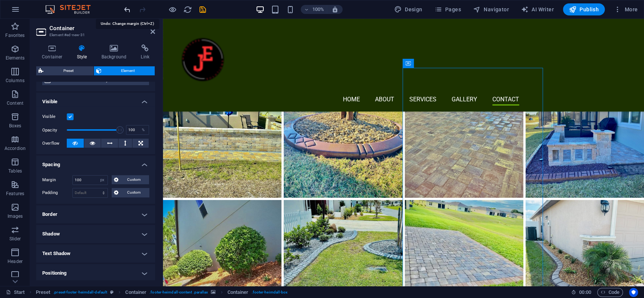
click at [131, 9] on icon "undo" at bounding box center [127, 9] width 9 height 9
type input "0"
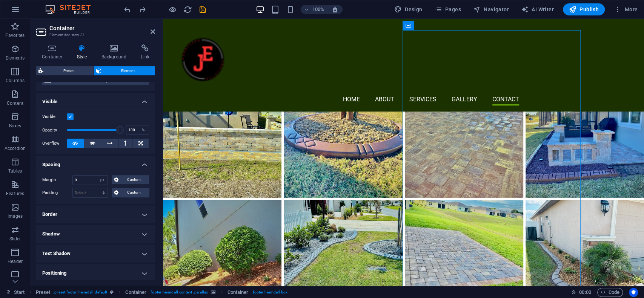
click at [76, 52] on icon at bounding box center [82, 49] width 22 height 8
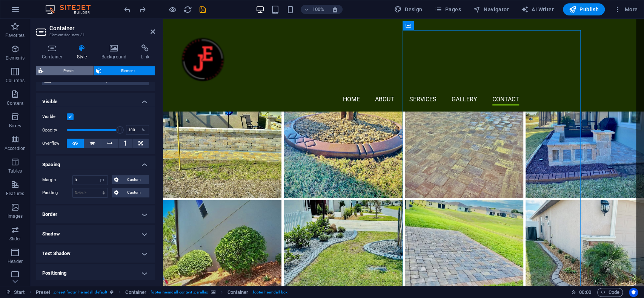
click at [71, 70] on span "Preset" at bounding box center [69, 70] width 46 height 9
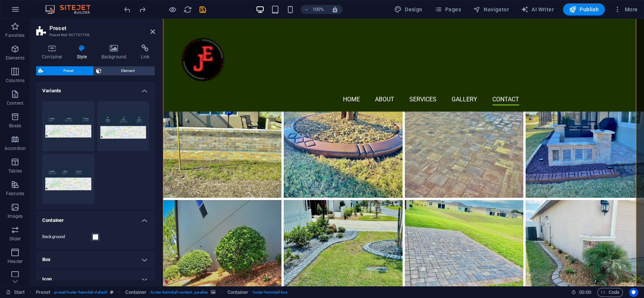
scroll to position [3560, 0]
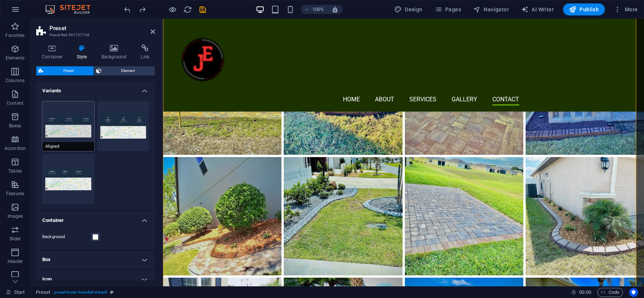
click at [53, 126] on button "Aligned" at bounding box center [68, 126] width 52 height 50
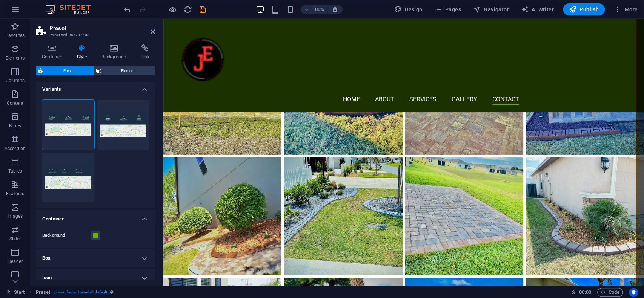
scroll to position [0, 0]
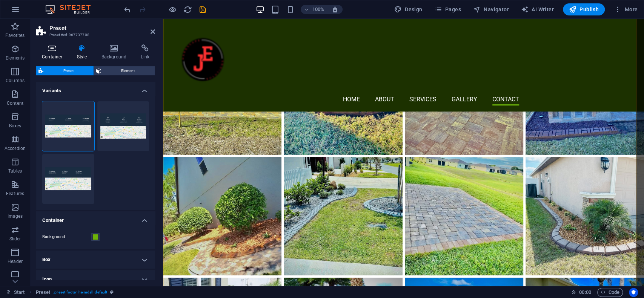
click at [55, 50] on icon at bounding box center [52, 49] width 32 height 8
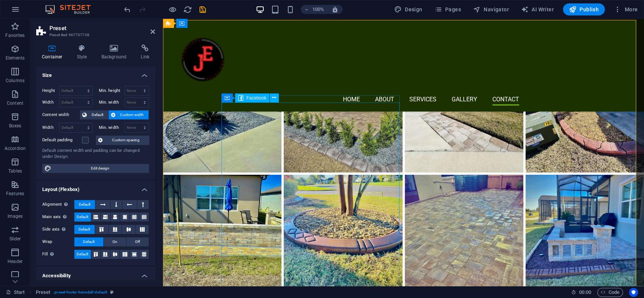
scroll to position [3420, 0]
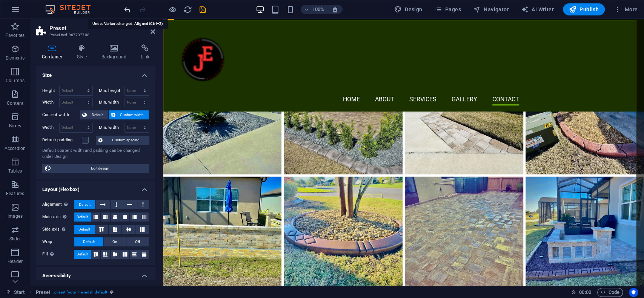
click at [124, 8] on icon "undo" at bounding box center [127, 9] width 9 height 9
click at [126, 8] on icon "undo" at bounding box center [127, 9] width 9 height 9
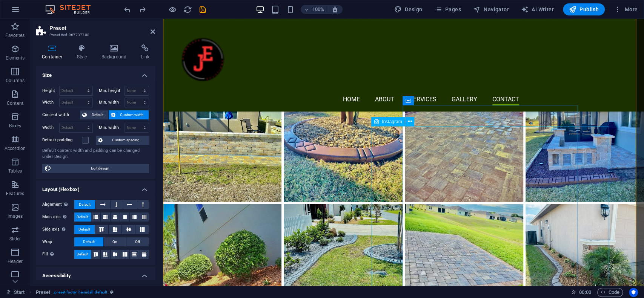
scroll to position [3521, 0]
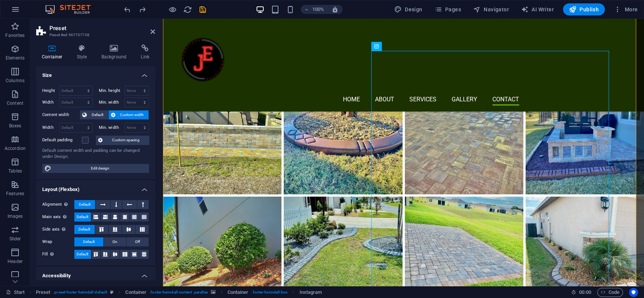
click at [153, 28] on h2 "Preset" at bounding box center [102, 28] width 106 height 7
click at [151, 34] on icon at bounding box center [153, 32] width 5 height 6
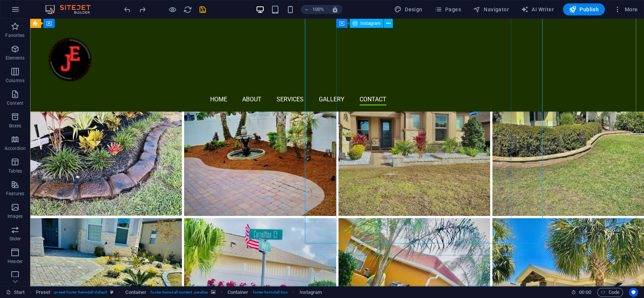
scroll to position [3748, 0]
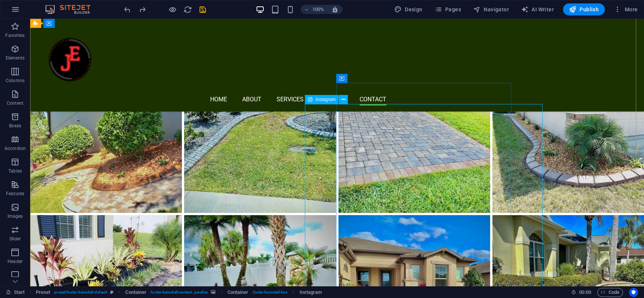
click at [310, 100] on icon at bounding box center [310, 99] width 5 height 9
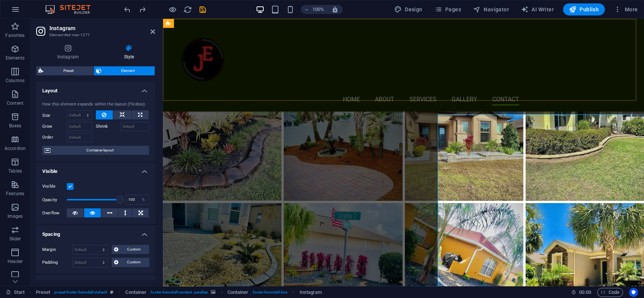
scroll to position [3739, 0]
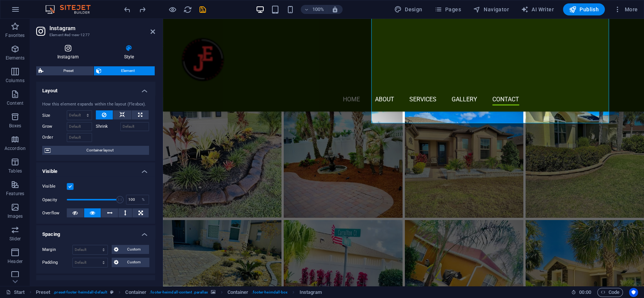
click at [71, 45] on icon at bounding box center [68, 49] width 64 height 8
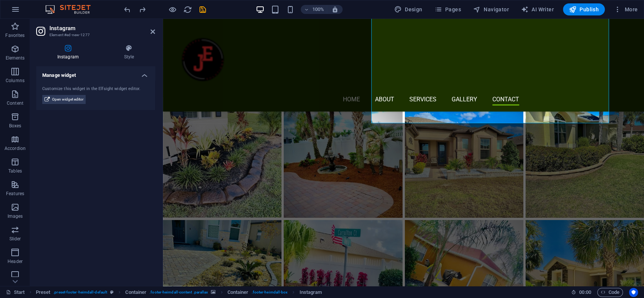
click at [71, 105] on div "Customize this widget in the Elfsight widget editor. Open widget editor" at bounding box center [95, 95] width 119 height 31
click at [72, 97] on span "Open widget editor" at bounding box center [67, 99] width 31 height 9
click at [65, 97] on span "Open widget editor" at bounding box center [67, 99] width 31 height 9
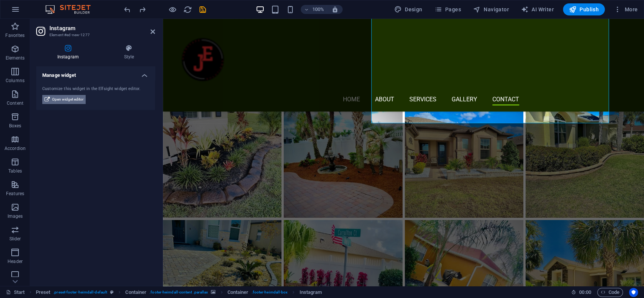
click at [65, 97] on span "Open widget editor" at bounding box center [67, 99] width 31 height 9
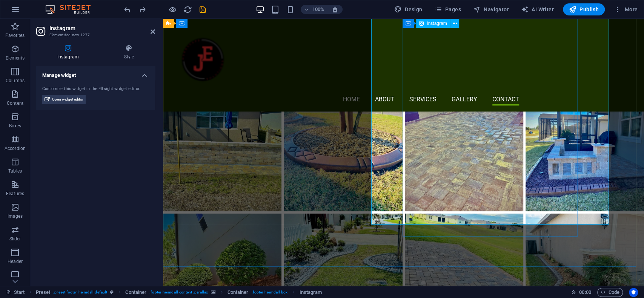
scroll to position [3437, 0]
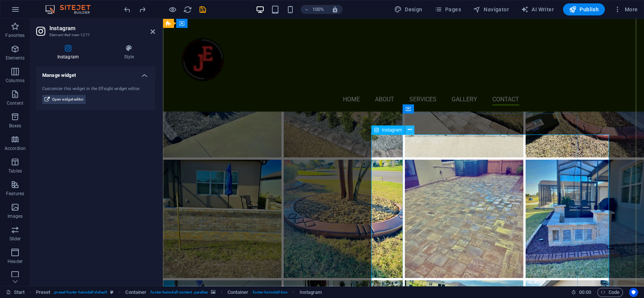
click at [409, 129] on icon at bounding box center [410, 130] width 4 height 8
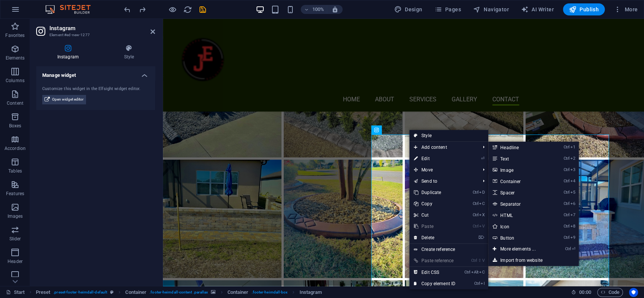
click at [441, 134] on link "Style" at bounding box center [448, 135] width 79 height 11
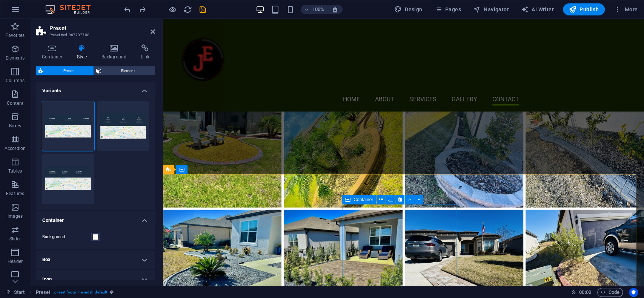
scroll to position [3417, 0]
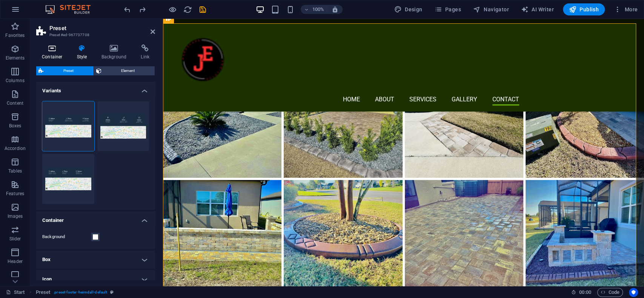
click at [54, 58] on h4 "Container" at bounding box center [53, 53] width 35 height 16
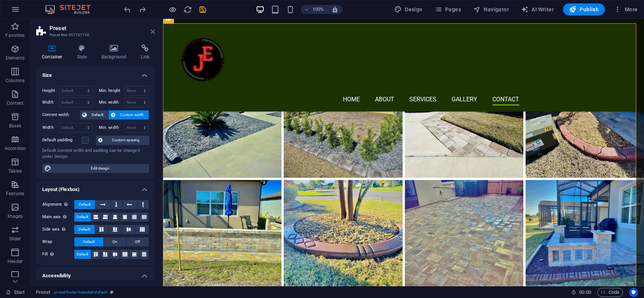
click at [151, 34] on icon at bounding box center [153, 32] width 5 height 6
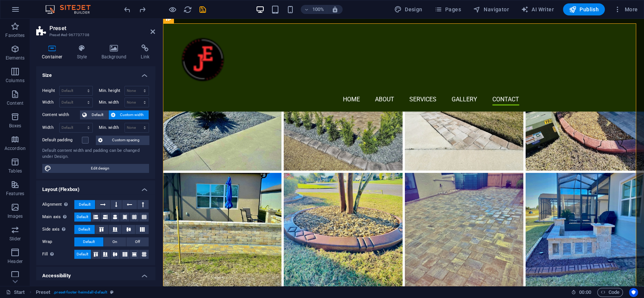
scroll to position [3698, 0]
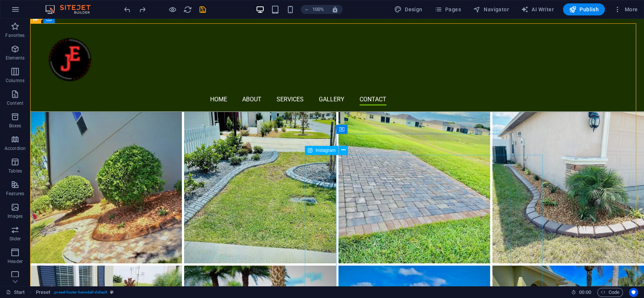
click at [322, 148] on span "Instagram" at bounding box center [325, 150] width 20 height 5
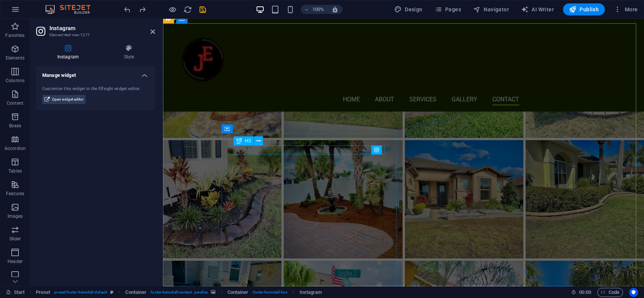
scroll to position [3417, 0]
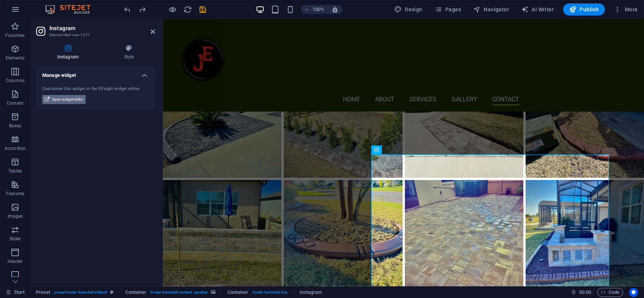
click at [61, 98] on span "Open widget editor" at bounding box center [67, 99] width 31 height 9
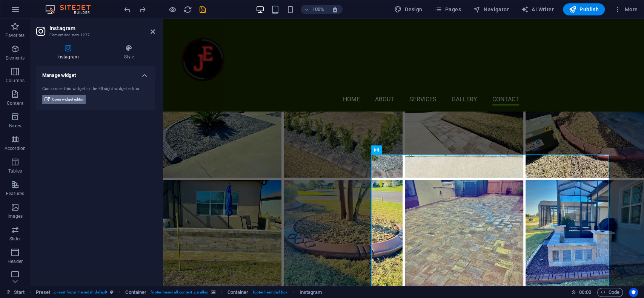
click at [61, 98] on span "Open widget editor" at bounding box center [67, 99] width 31 height 9
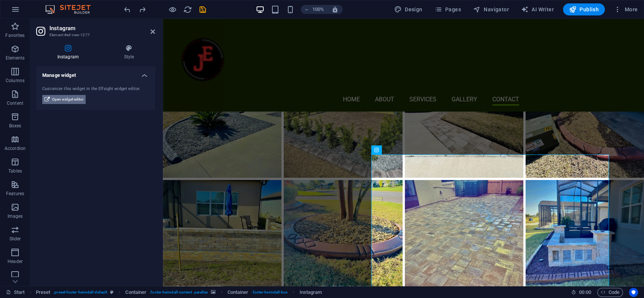
click at [61, 98] on span "Open widget editor" at bounding box center [67, 99] width 31 height 9
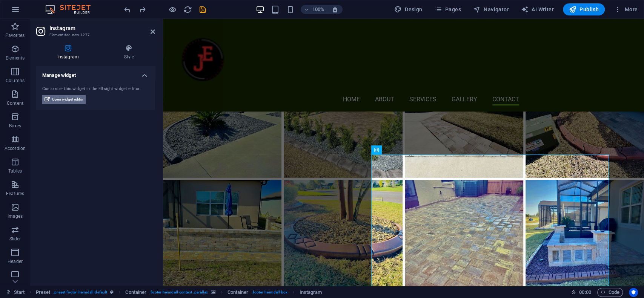
click at [61, 98] on span "Open widget editor" at bounding box center [67, 99] width 31 height 9
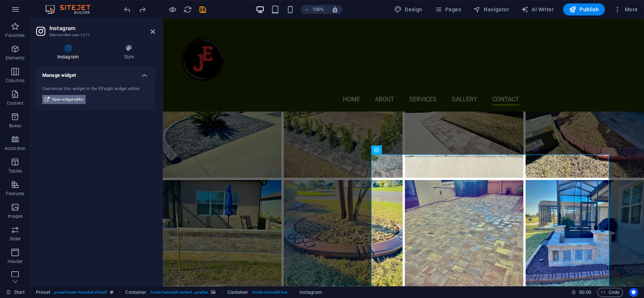
click at [61, 98] on span "Open widget editor" at bounding box center [67, 99] width 31 height 9
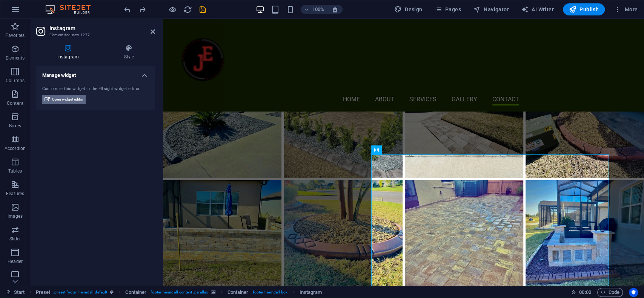
click at [61, 98] on span "Open widget editor" at bounding box center [67, 99] width 31 height 9
click at [133, 53] on h4 "Style" at bounding box center [129, 53] width 52 height 16
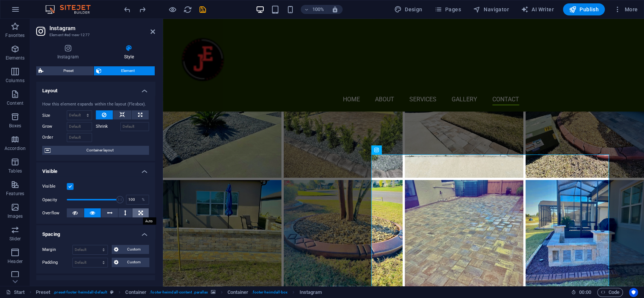
click at [141, 214] on icon at bounding box center [140, 213] width 5 height 9
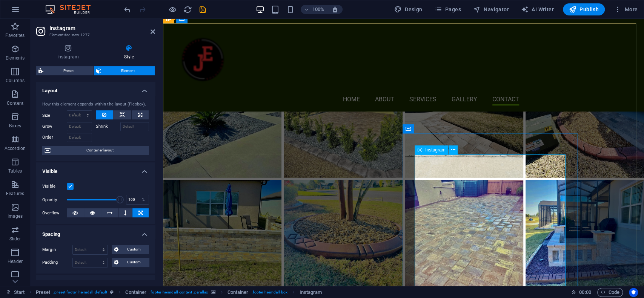
scroll to position [3567, 0]
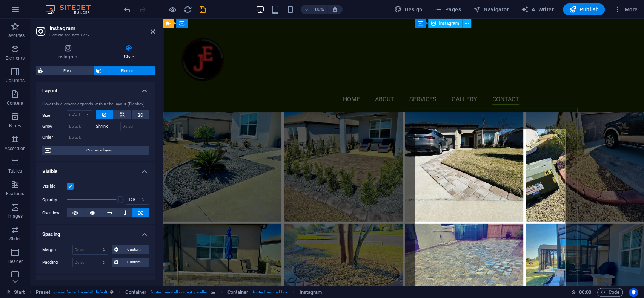
scroll to position [3366, 0]
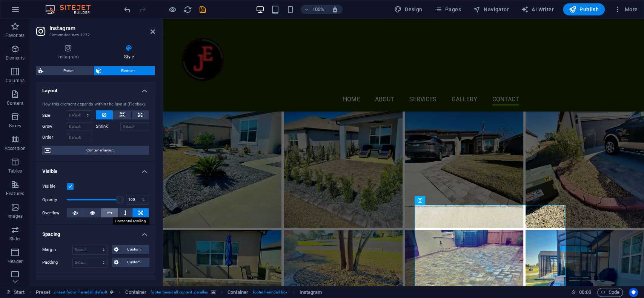
click at [113, 213] on button at bounding box center [109, 213] width 17 height 9
click at [124, 212] on icon at bounding box center [125, 213] width 2 height 9
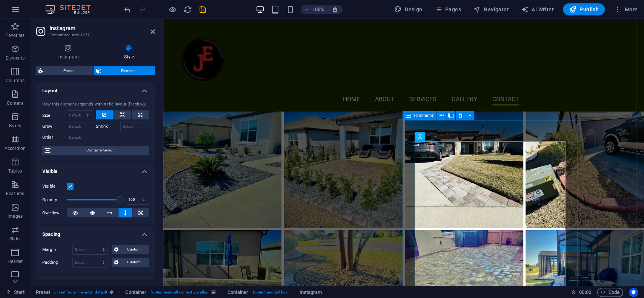
scroll to position [3567, 0]
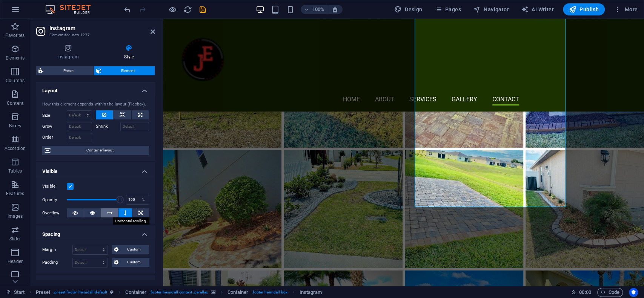
click at [109, 214] on icon at bounding box center [109, 213] width 5 height 9
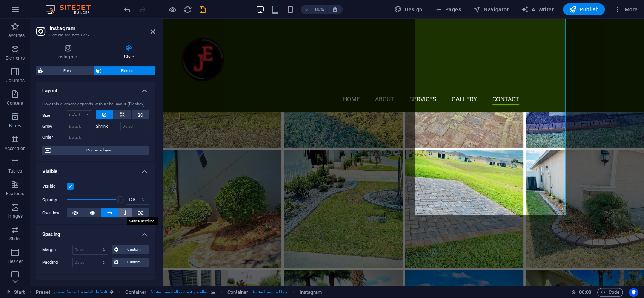
click at [121, 210] on button at bounding box center [125, 213] width 14 height 9
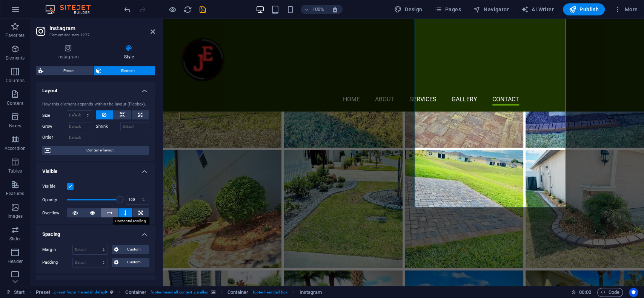
click at [108, 211] on icon at bounding box center [109, 213] width 5 height 9
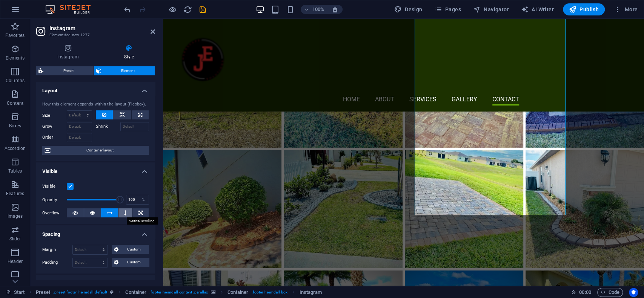
click at [127, 213] on button at bounding box center [125, 213] width 14 height 9
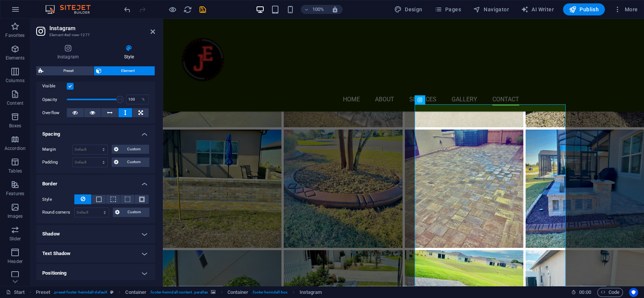
scroll to position [50, 0]
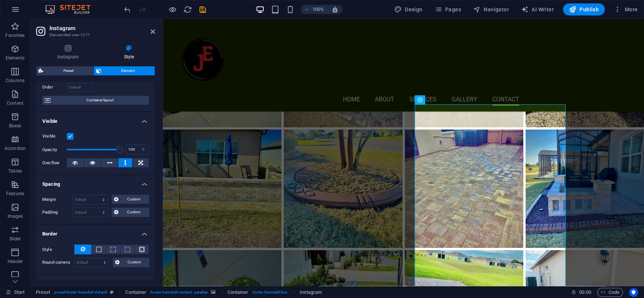
click at [150, 31] on h2 "Instagram" at bounding box center [102, 28] width 106 height 7
drag, startPoint x: 152, startPoint y: 31, endPoint x: 132, endPoint y: 10, distance: 28.3
click at [152, 31] on icon at bounding box center [153, 32] width 5 height 6
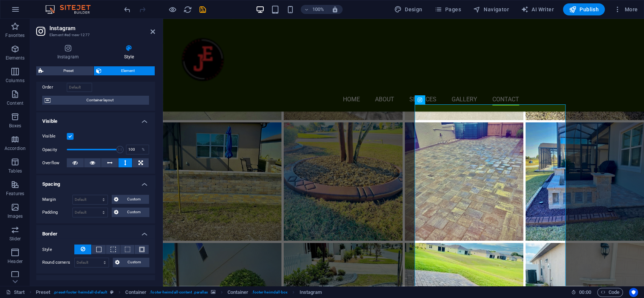
scroll to position [3806, 0]
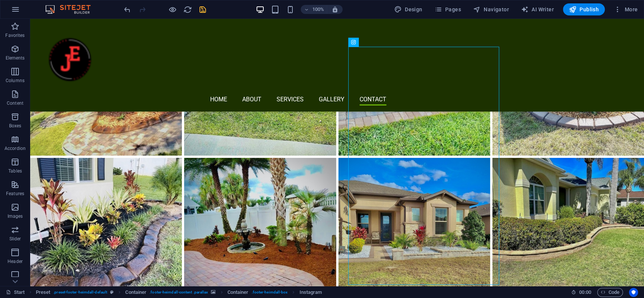
click at [203, 9] on icon "save" at bounding box center [202, 9] width 9 height 9
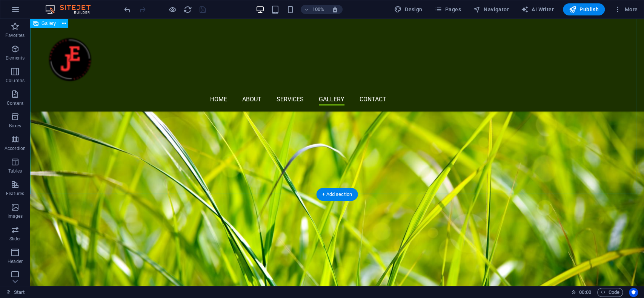
scroll to position [2710, 0]
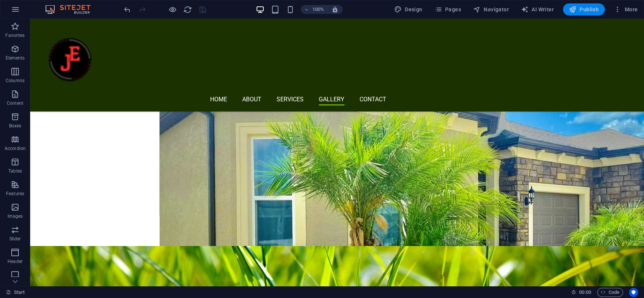
click at [536, 12] on button "Publish" at bounding box center [584, 9] width 42 height 12
